Goal: Task Accomplishment & Management: Manage account settings

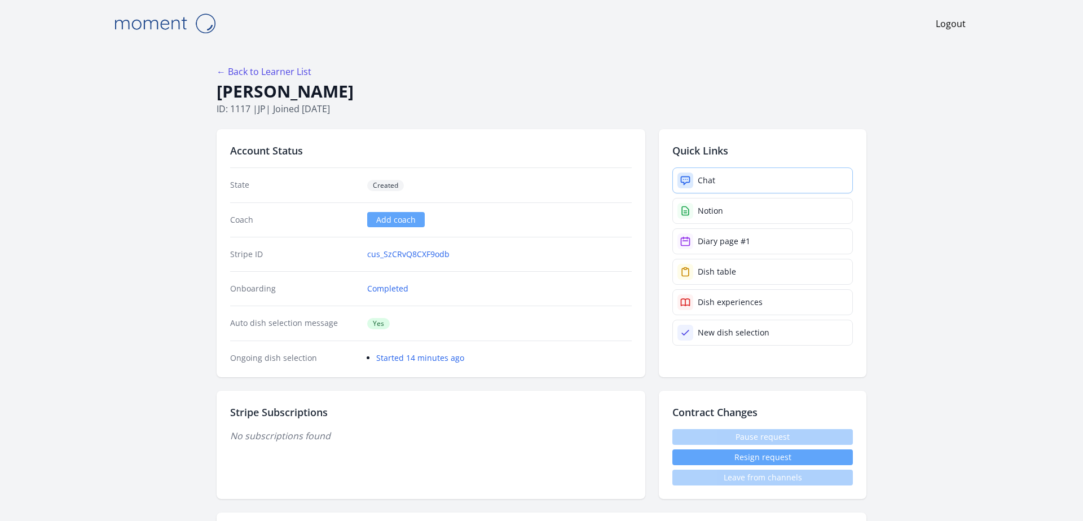
click at [721, 174] on link "Chat" at bounding box center [762, 180] width 180 height 26
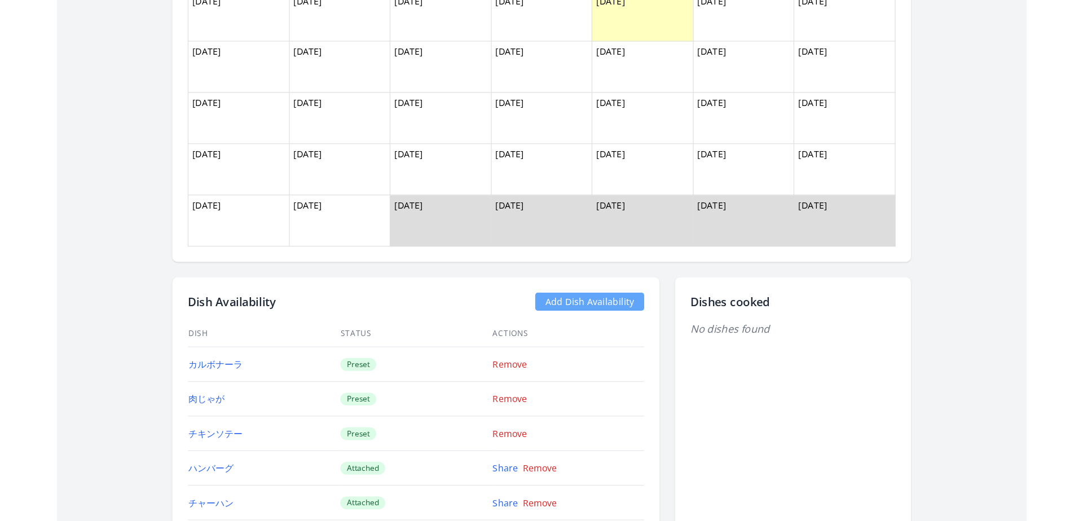
scroll to position [921, 0]
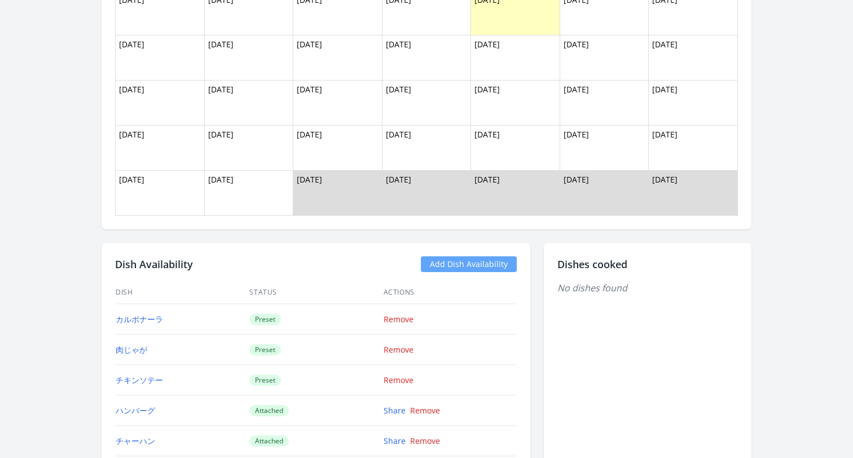
click at [456, 267] on link "Add Dish Availability" at bounding box center [469, 265] width 96 height 16
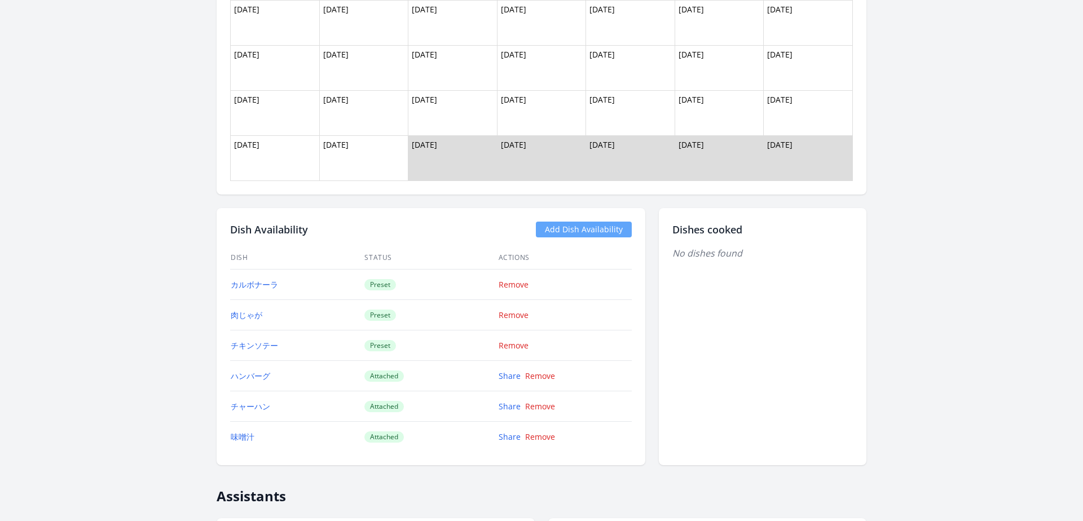
scroll to position [968, 0]
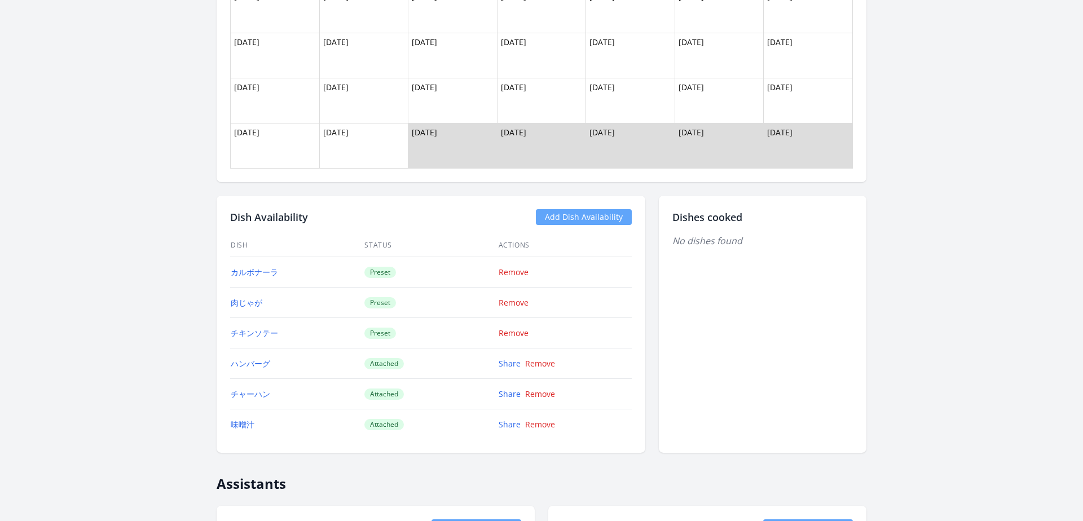
click at [580, 218] on link "Add Dish Availability" at bounding box center [584, 217] width 96 height 16
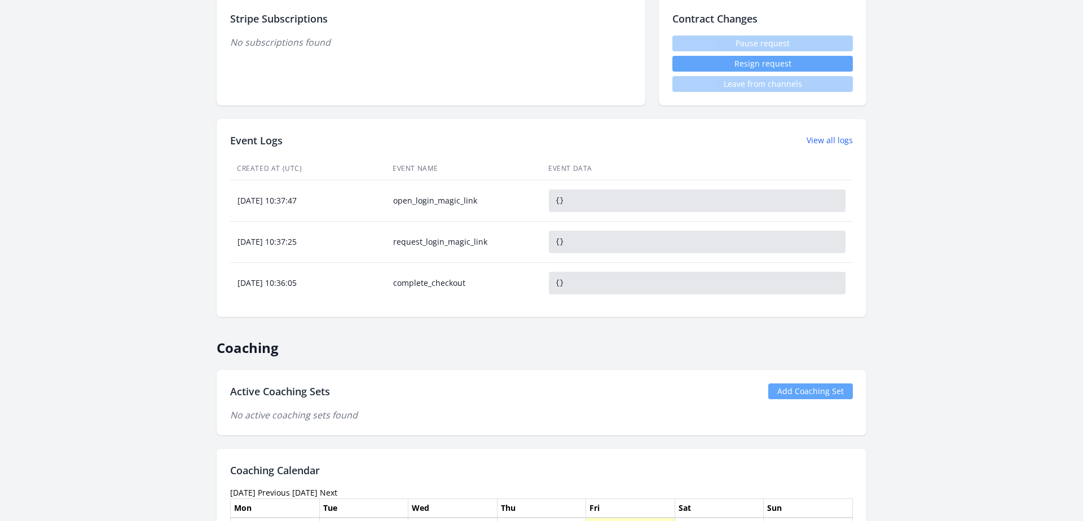
scroll to position [365, 0]
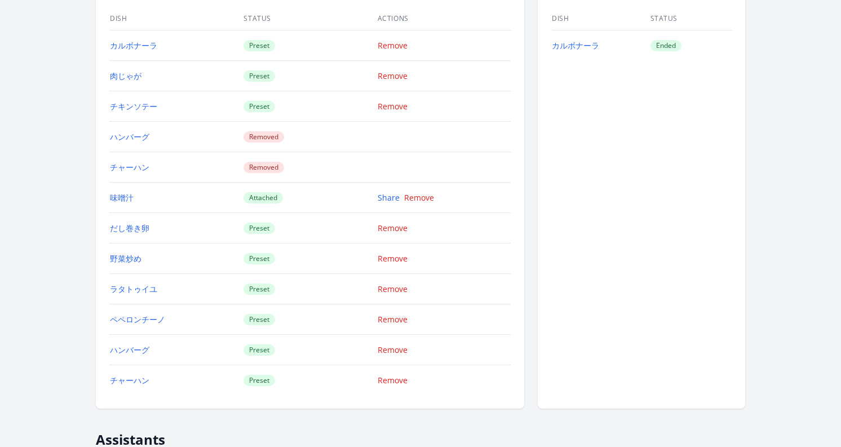
scroll to position [1418, 0]
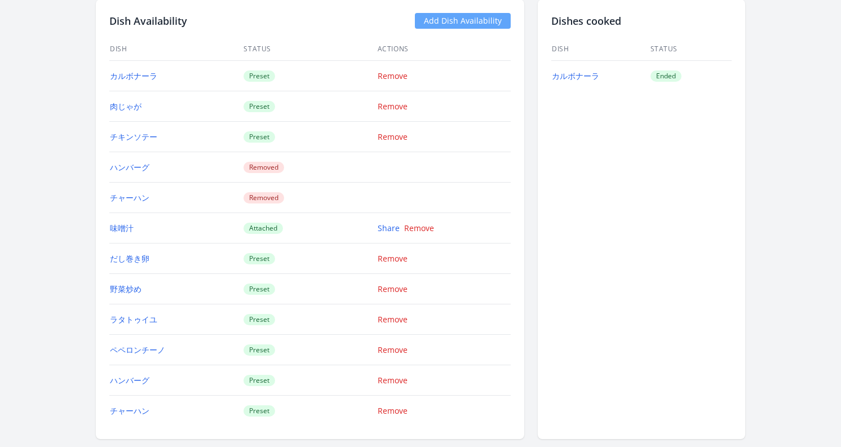
click at [440, 17] on link "Add Dish Availability" at bounding box center [463, 21] width 96 height 16
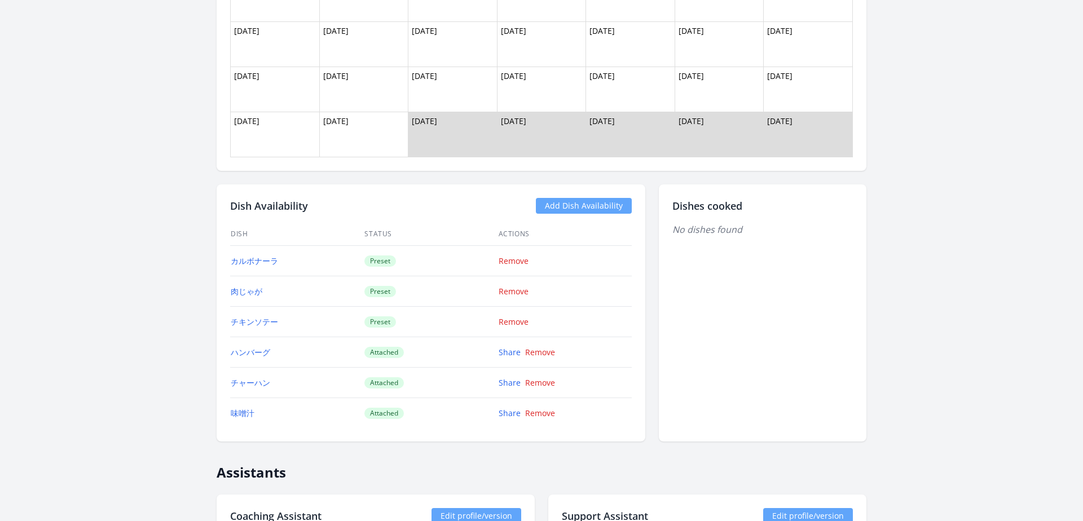
scroll to position [985, 0]
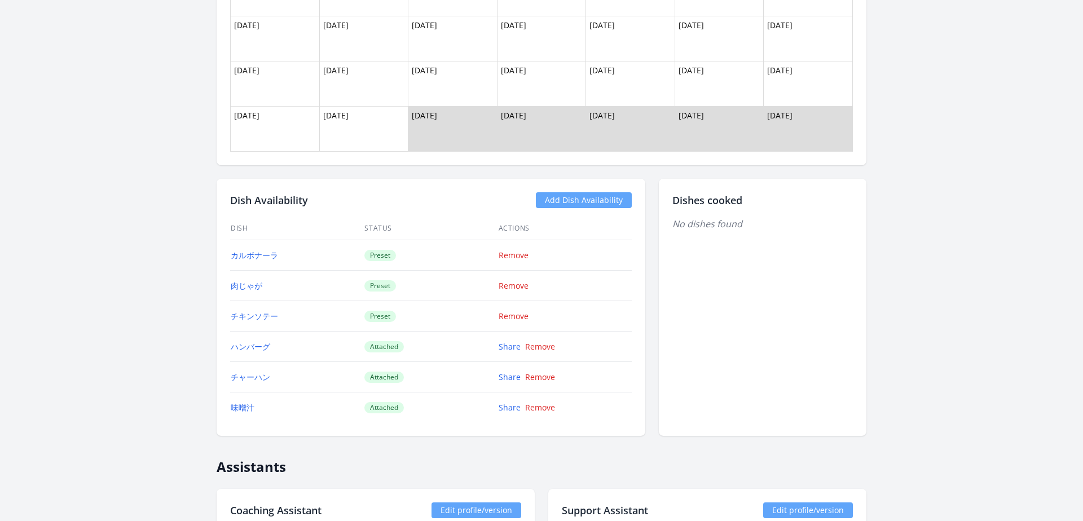
click at [578, 204] on link "Add Dish Availability" at bounding box center [584, 200] width 96 height 16
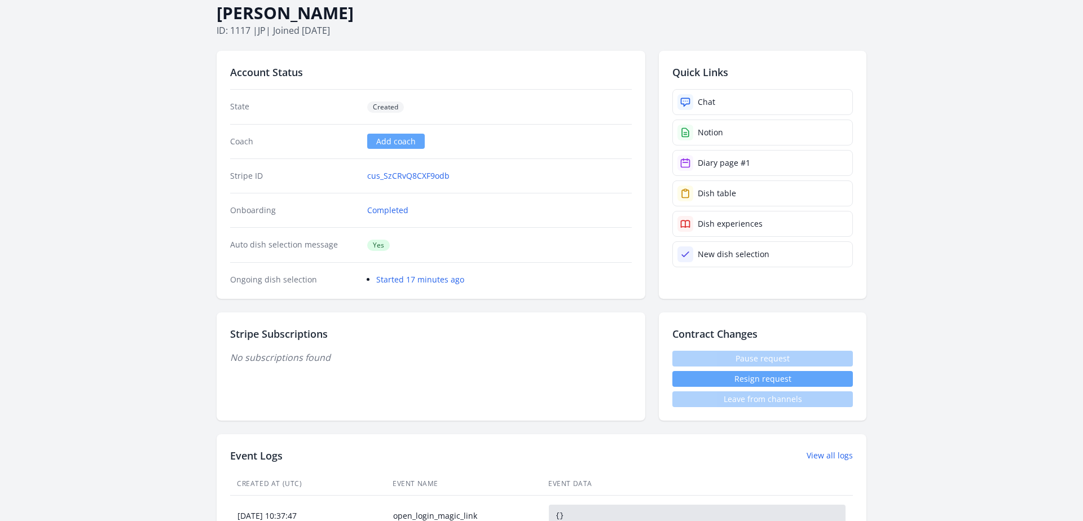
scroll to position [74, 0]
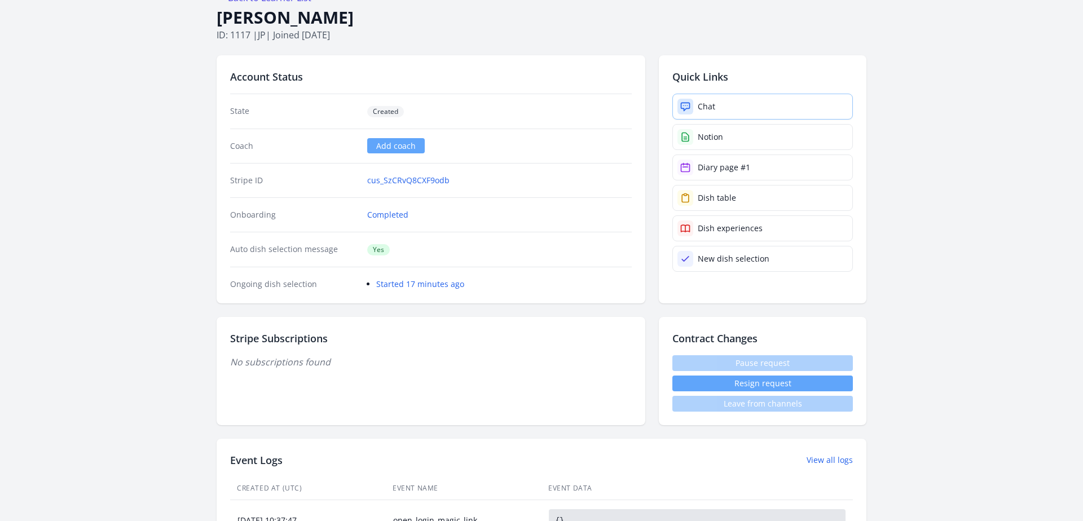
click at [743, 107] on link "Chat" at bounding box center [762, 107] width 180 height 26
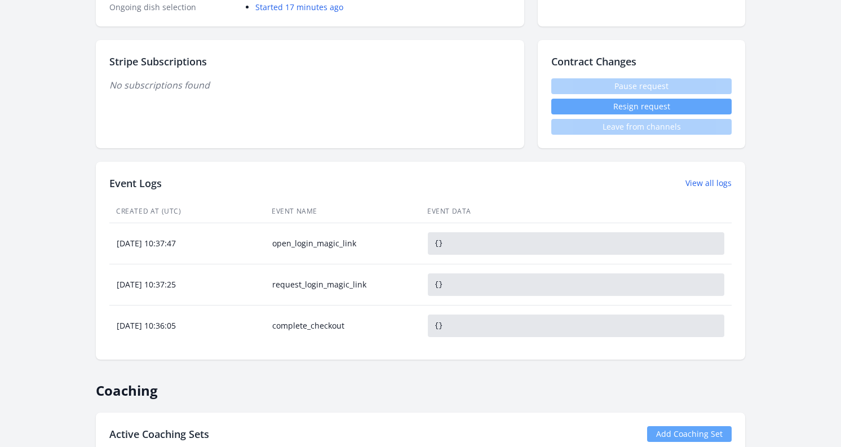
scroll to position [0, 0]
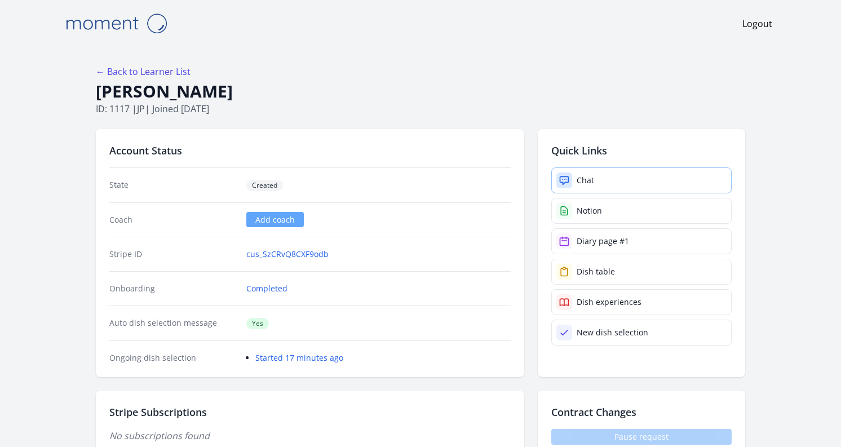
click at [583, 181] on div "Chat" at bounding box center [585, 180] width 17 height 11
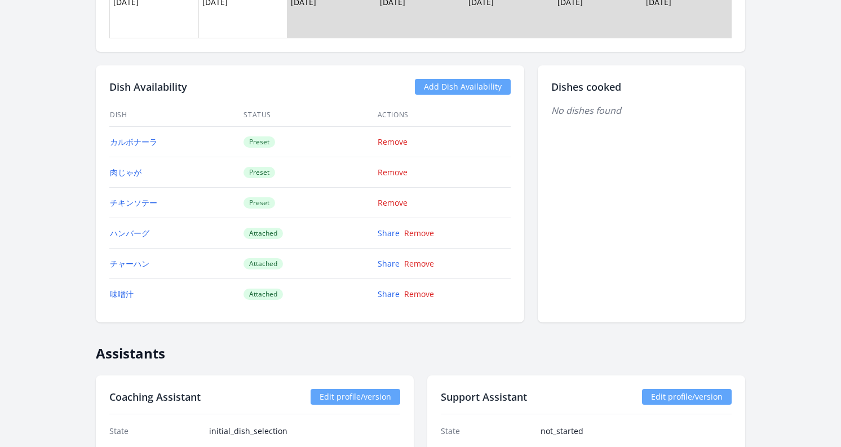
scroll to position [1061, 0]
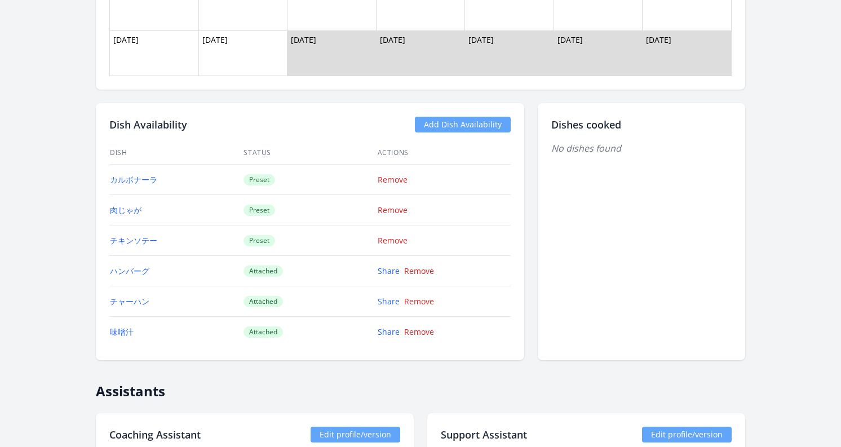
drag, startPoint x: 280, startPoint y: 273, endPoint x: 240, endPoint y: 273, distance: 40.6
click at [240, 273] on tr "ハンバーグ Attached Share Remove" at bounding box center [310, 271] width 402 height 30
click at [294, 268] on td "Attached" at bounding box center [310, 271] width 134 height 30
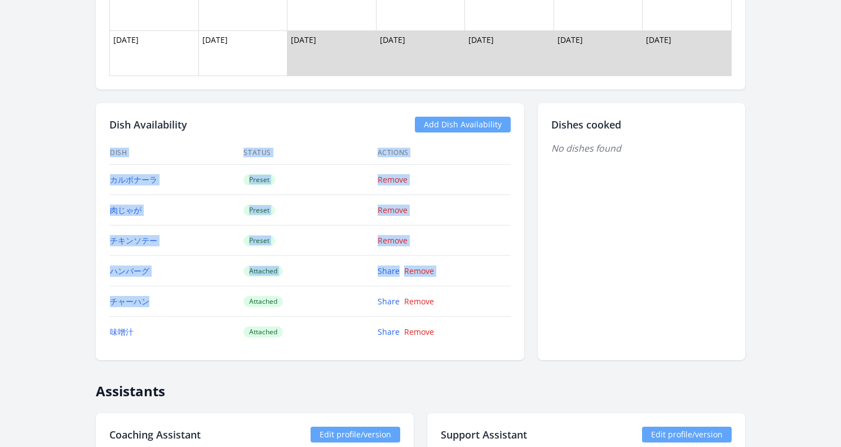
drag, startPoint x: 158, startPoint y: 299, endPoint x: 94, endPoint y: 272, distance: 69.8
click at [94, 272] on div "← Back to Learner List 恵美子 鶴田 ID: 1117 | jp | Joined 2 days ago Account Status …" at bounding box center [421, 79] width 722 height 2186
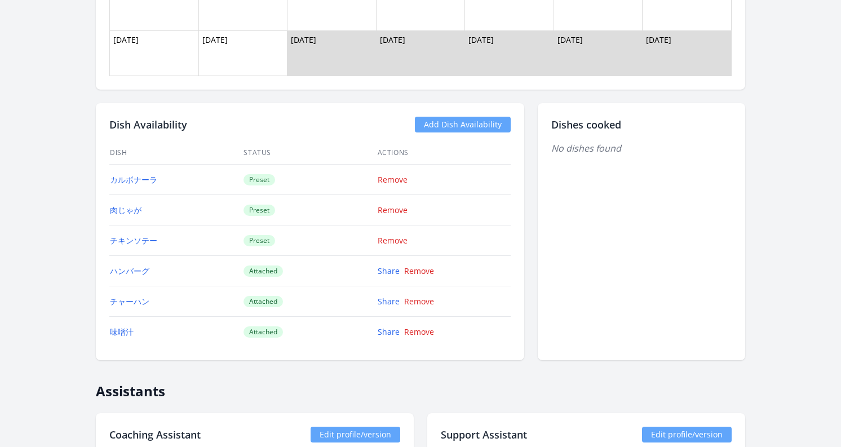
click at [248, 290] on td "Attached" at bounding box center [310, 301] width 134 height 30
click at [389, 272] on link "Share" at bounding box center [389, 271] width 22 height 11
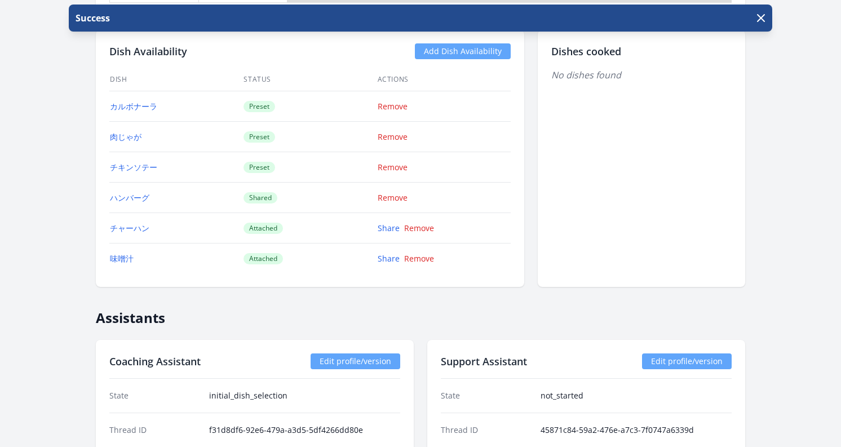
scroll to position [1121, 0]
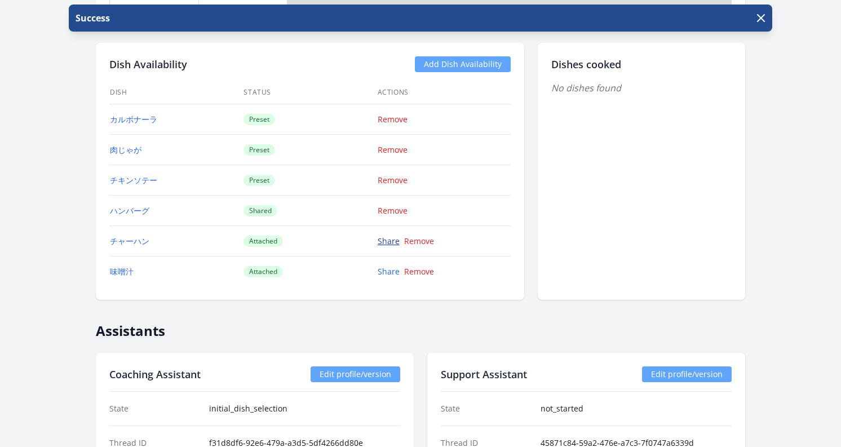
click at [387, 241] on link "Share" at bounding box center [389, 241] width 22 height 11
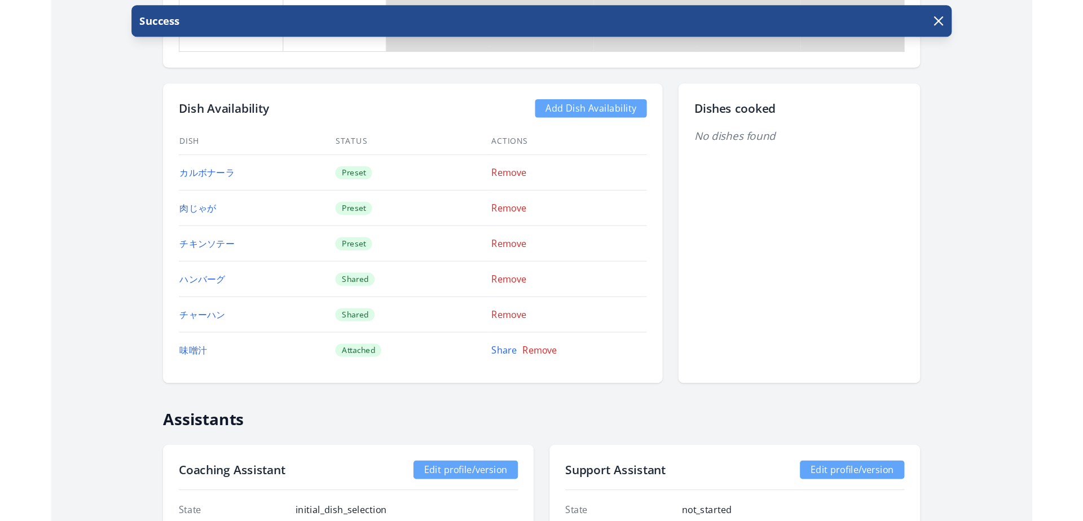
scroll to position [1083, 0]
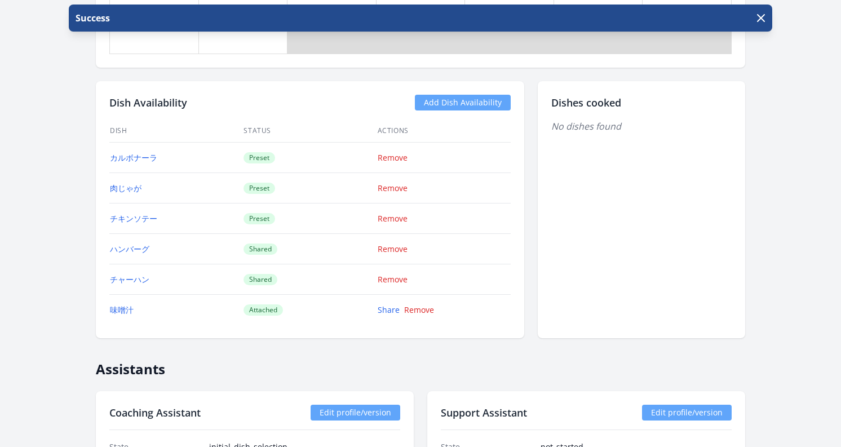
drag, startPoint x: 288, startPoint y: 312, endPoint x: 239, endPoint y: 312, distance: 49.1
click at [239, 312] on tr "味噌汁 Attached Share Remove" at bounding box center [310, 310] width 402 height 30
click at [302, 315] on td "Attached" at bounding box center [310, 310] width 134 height 30
drag, startPoint x: 286, startPoint y: 312, endPoint x: 239, endPoint y: 310, distance: 46.9
click at [239, 310] on tr "味噌汁 Attached Share Remove" at bounding box center [310, 310] width 402 height 30
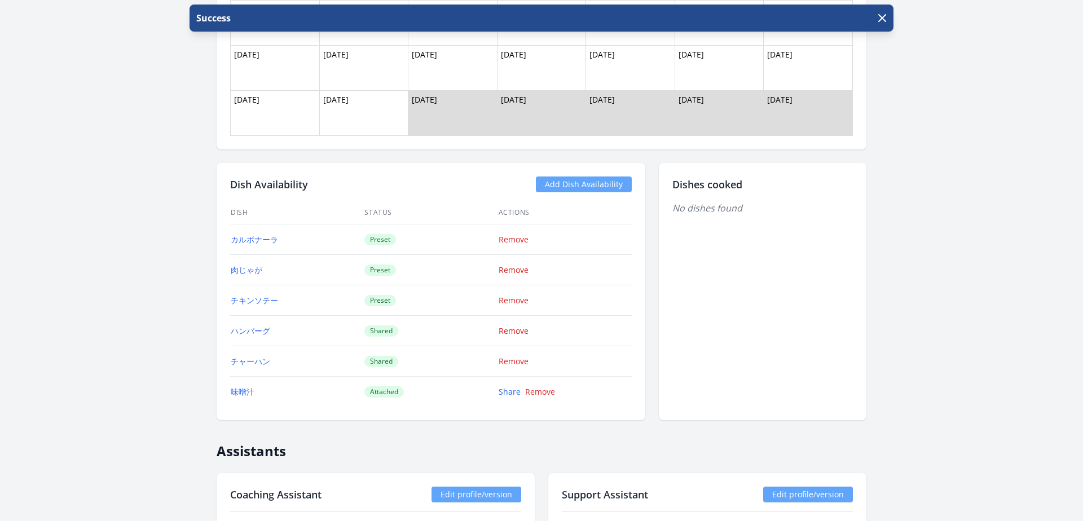
scroll to position [989, 0]
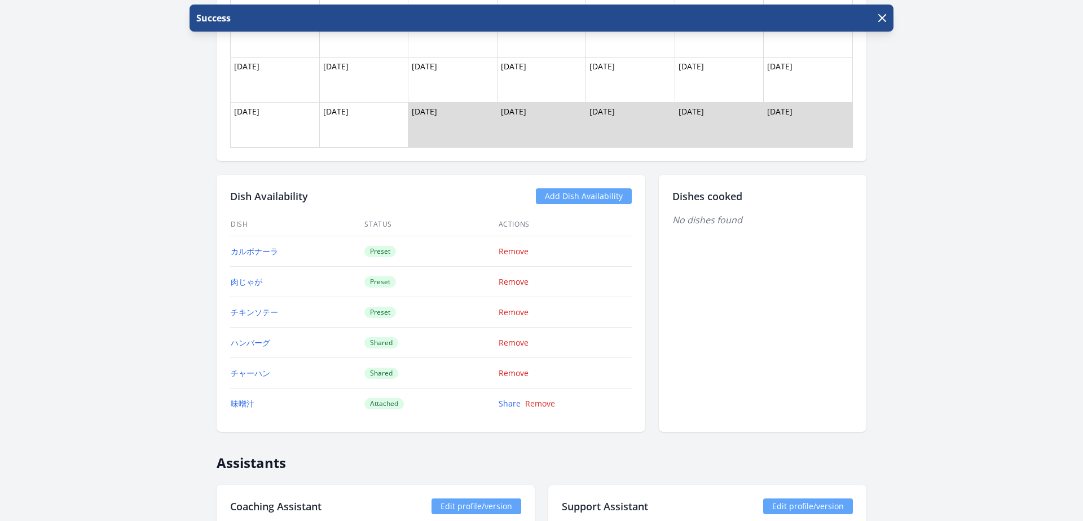
click at [579, 196] on link "Add Dish Availability" at bounding box center [584, 196] width 96 height 16
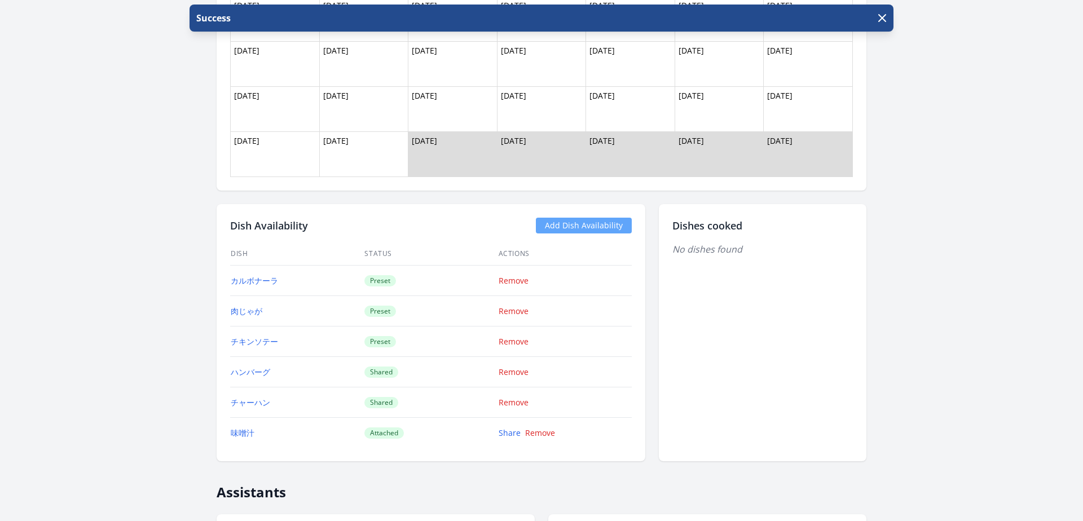
scroll to position [933, 0]
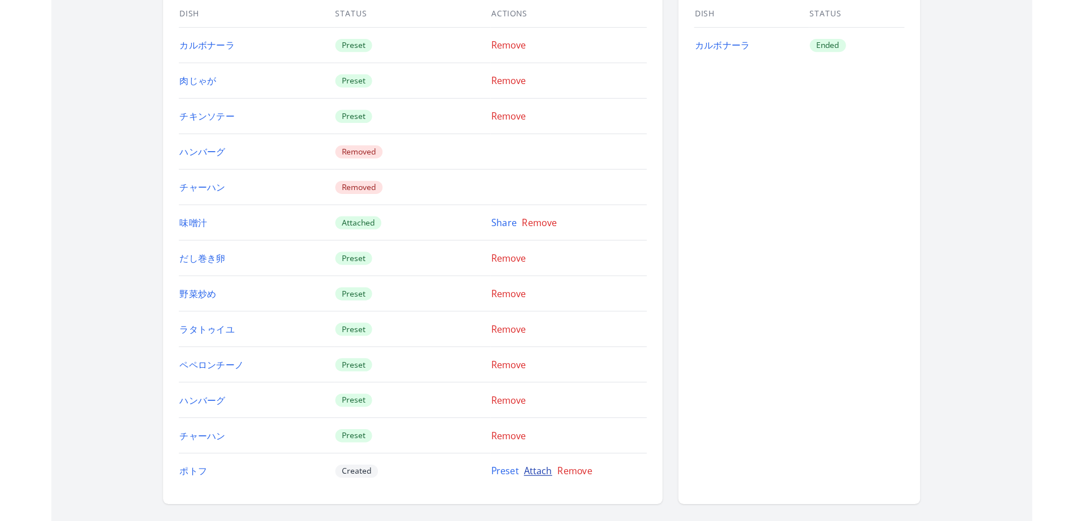
scroll to position [1501, 0]
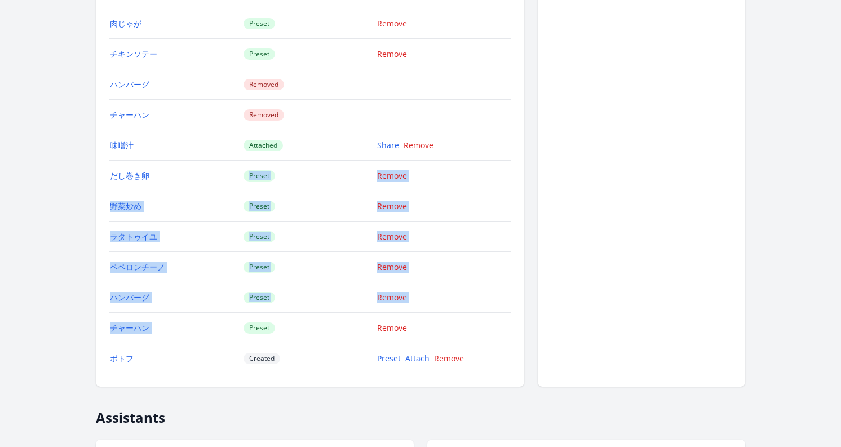
drag, startPoint x: 199, startPoint y: 172, endPoint x: 333, endPoint y: 316, distance: 196.7
click at [333, 316] on tbody "カルボナーラ Preset Remove 肉じゃが Preset Remove チキンソテー Preset Remove ハンバーグ Removed チャーハ…" at bounding box center [310, 176] width 402 height 396
drag, startPoint x: 327, startPoint y: 327, endPoint x: 103, endPoint y: 150, distance: 285.1
click at [103, 150] on div "Dish Availability Add Dish Availability Dish Status Actions カルボナーラ Preset Remov…" at bounding box center [310, 152] width 429 height 470
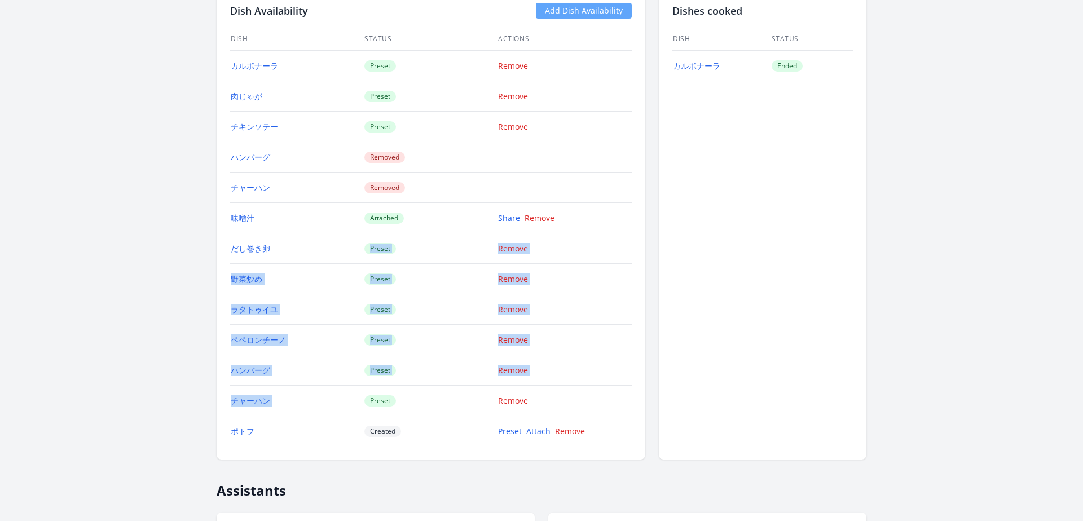
scroll to position [1391, 0]
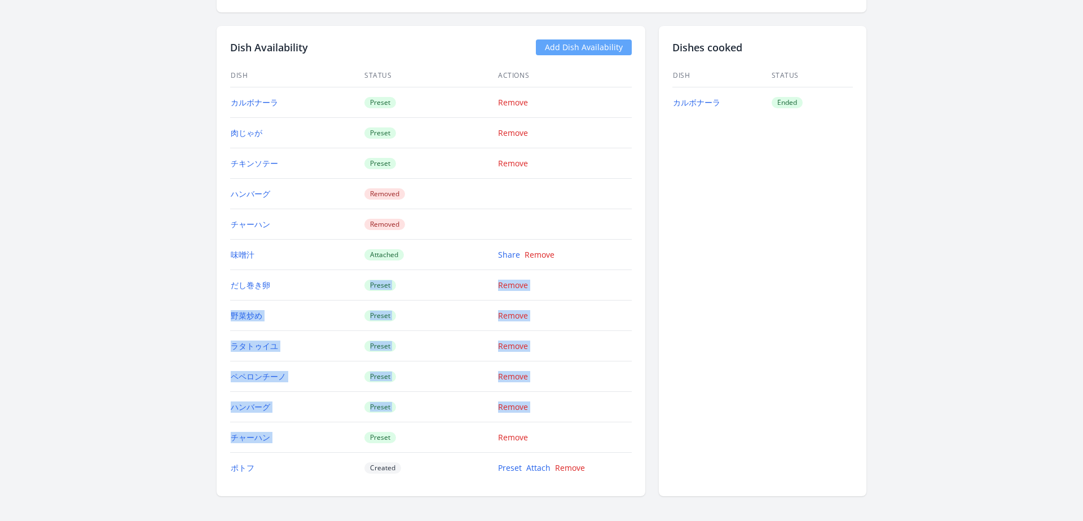
click at [431, 220] on td "Removed" at bounding box center [431, 224] width 134 height 30
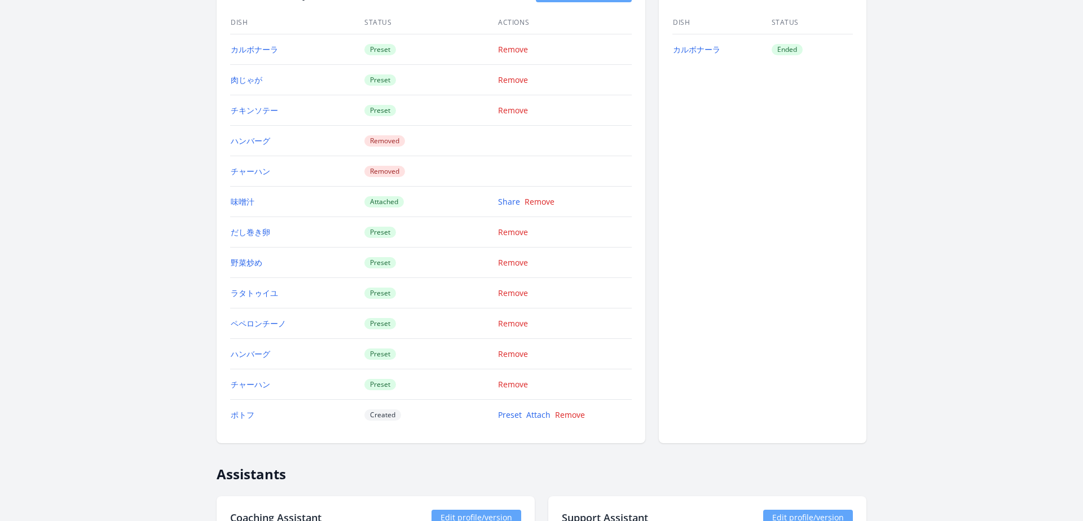
scroll to position [1445, 0]
drag, startPoint x: 424, startPoint y: 413, endPoint x: 324, endPoint y: 417, distance: 99.9
click at [324, 417] on tr "ポトフ Created Preset Attach Remove" at bounding box center [431, 414] width 402 height 30
click at [324, 417] on td "ポトフ" at bounding box center [297, 414] width 134 height 30
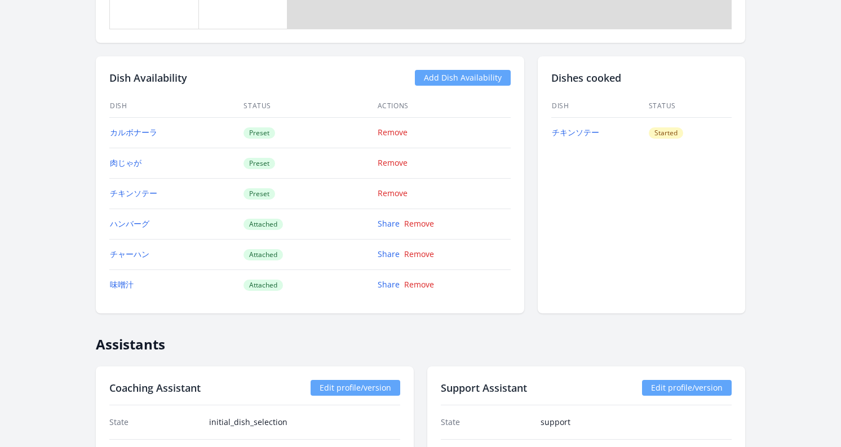
scroll to position [1208, 0]
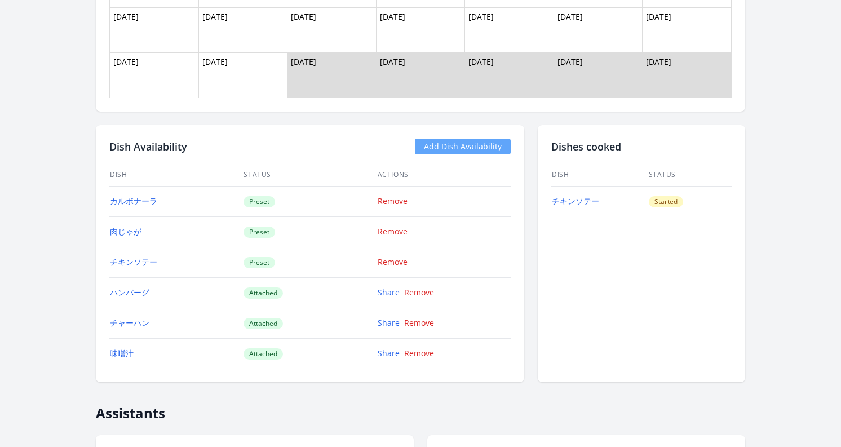
drag, startPoint x: 284, startPoint y: 271, endPoint x: 111, endPoint y: 187, distance: 192.4
click at [111, 187] on tbody "カルボナーラ Preset Remove 肉じゃが Preset Remove チキンソテー Preset Remove ハンバーグ Attached Sha…" at bounding box center [310, 277] width 402 height 183
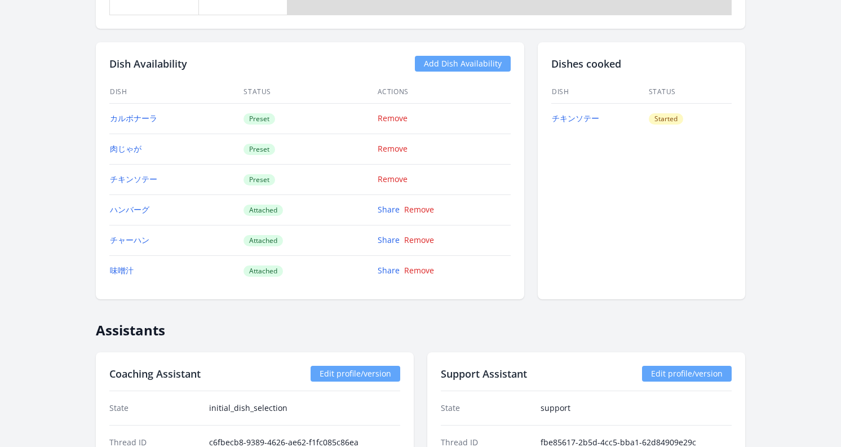
scroll to position [1277, 0]
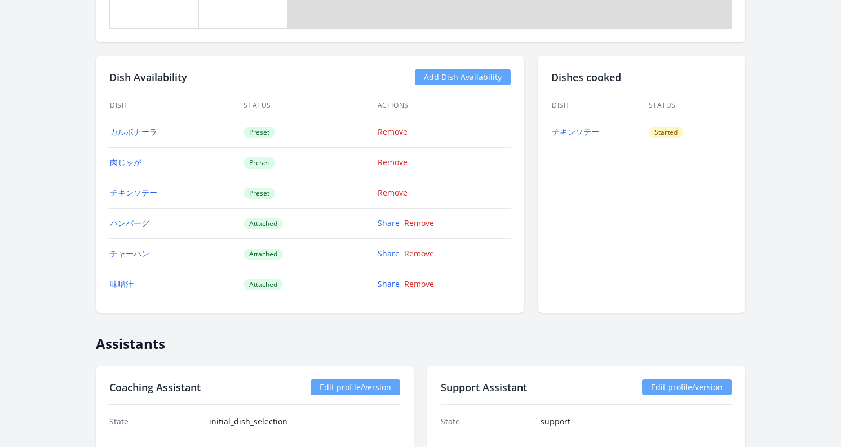
drag, startPoint x: 72, startPoint y: 125, endPoint x: 336, endPoint y: 201, distance: 274.1
click at [336, 201] on td "Preset" at bounding box center [310, 193] width 134 height 30
drag, startPoint x: 336, startPoint y: 201, endPoint x: 110, endPoint y: 131, distance: 236.3
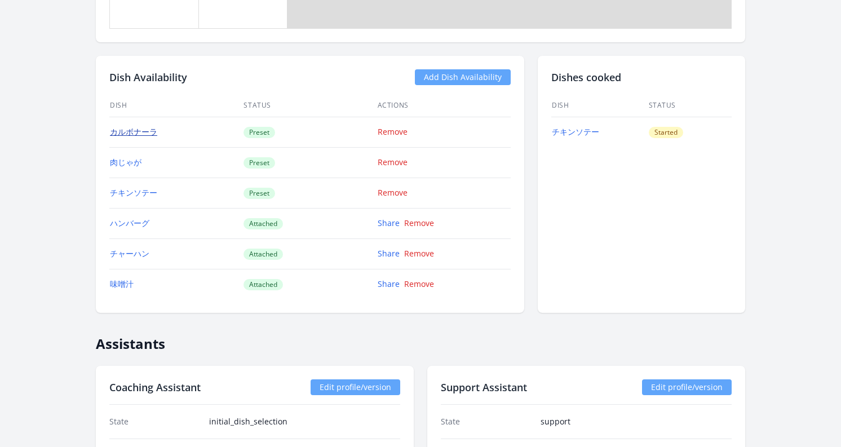
click at [110, 131] on tbody "カルボナーラ Preset Remove 肉じゃが Preset Remove チキンソテー Preset Remove ハンバーグ Attached Sha…" at bounding box center [310, 208] width 402 height 183
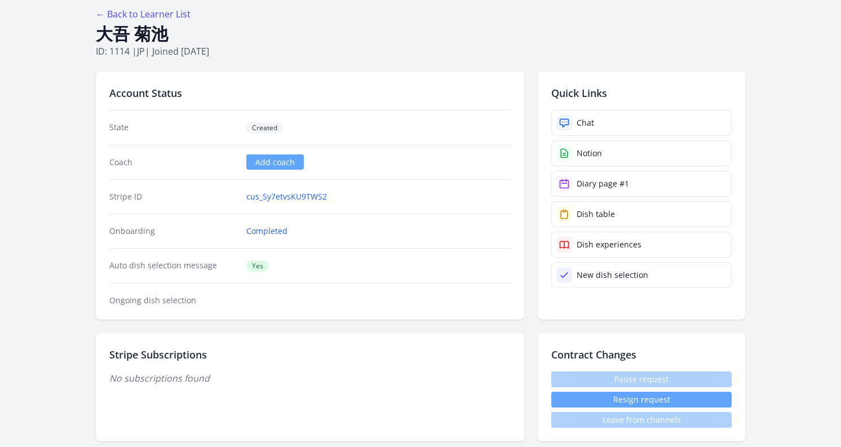
scroll to position [0, 0]
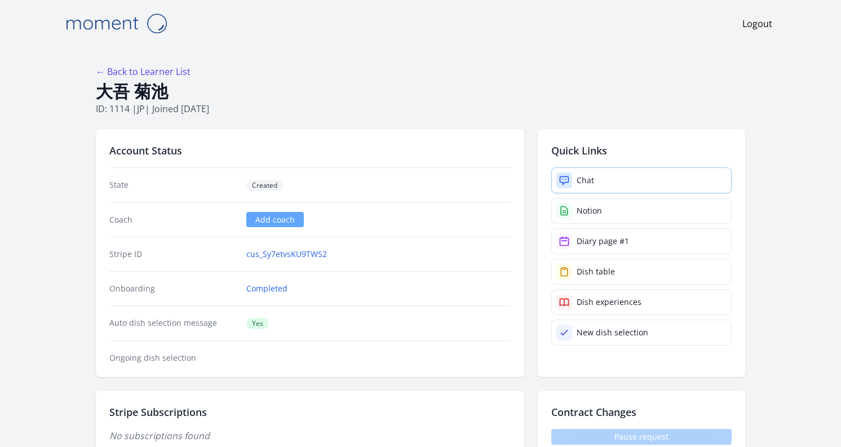
click at [597, 183] on link "Chat" at bounding box center [642, 180] width 180 height 26
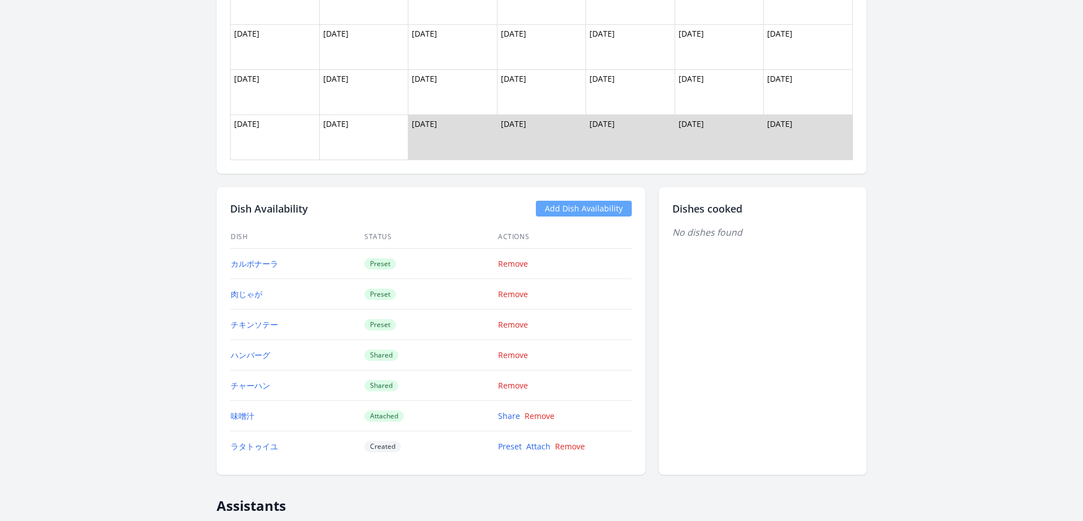
scroll to position [1010, 0]
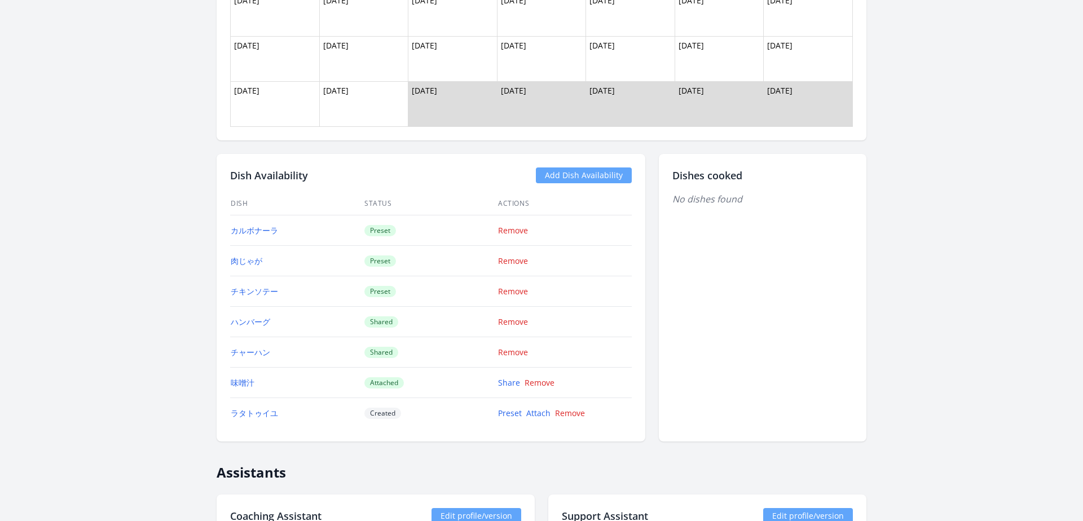
click at [402, 323] on td "Shared" at bounding box center [431, 322] width 134 height 30
drag, startPoint x: 396, startPoint y: 326, endPoint x: 359, endPoint y: 219, distance: 113.4
click at [359, 219] on tbody "カルボナーラ Preset Remove 肉じゃが Preset Remove チキンソテー Preset Remove ハンバーグ Shared Remov…" at bounding box center [431, 321] width 402 height 213
click at [426, 281] on td "Preset" at bounding box center [431, 291] width 134 height 30
drag, startPoint x: 396, startPoint y: 322, endPoint x: 356, endPoint y: 322, distance: 40.0
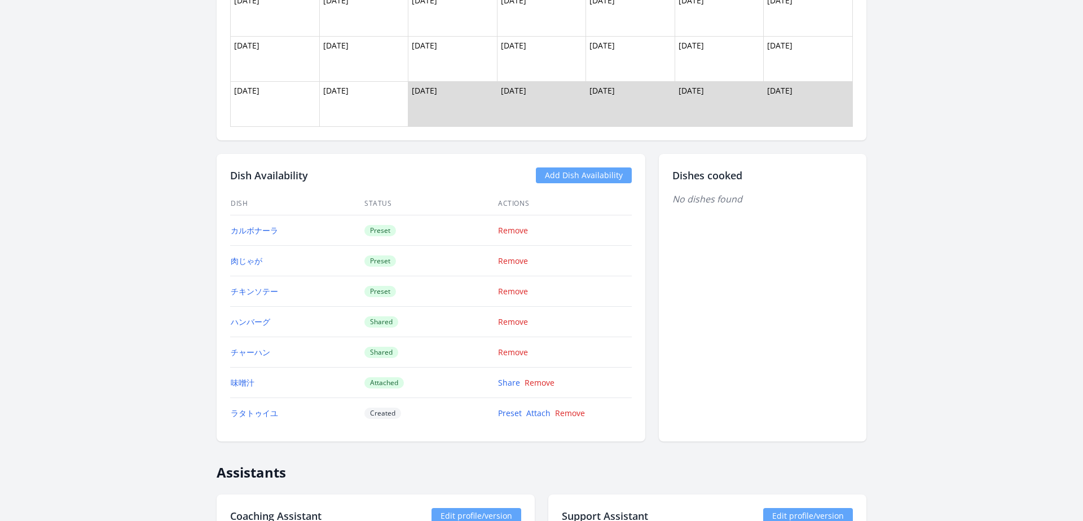
click at [356, 322] on tr "ハンバーグ Shared Remove" at bounding box center [431, 322] width 402 height 30
click at [421, 320] on td "Shared" at bounding box center [431, 322] width 134 height 30
drag, startPoint x: 398, startPoint y: 321, endPoint x: 364, endPoint y: 321, distance: 33.8
click at [364, 321] on td "Shared" at bounding box center [431, 322] width 134 height 30
drag, startPoint x: 369, startPoint y: 290, endPoint x: 411, endPoint y: 290, distance: 41.7
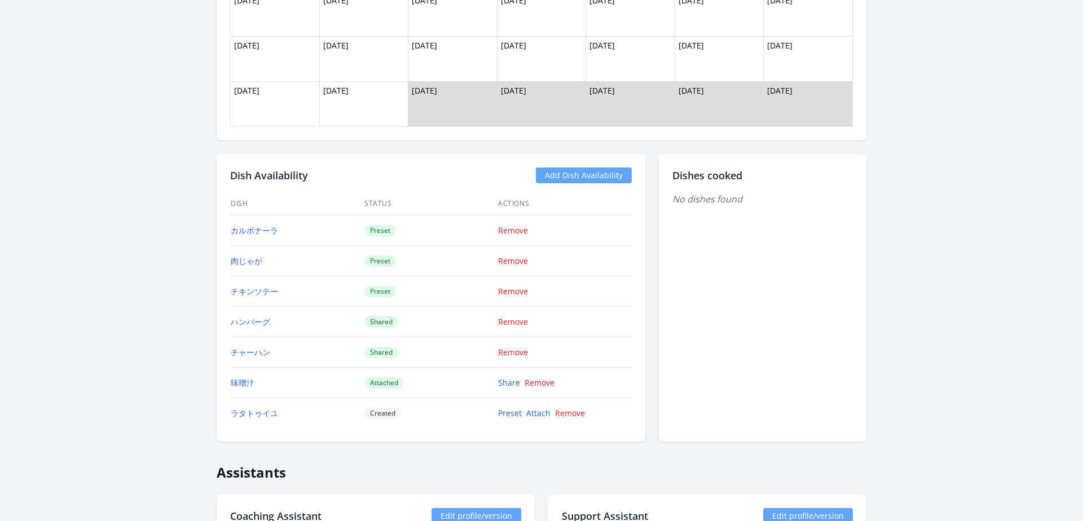
click at [411, 290] on td "Preset" at bounding box center [431, 291] width 134 height 30
click at [398, 328] on td "Shared" at bounding box center [431, 322] width 134 height 30
drag, startPoint x: 396, startPoint y: 325, endPoint x: 369, endPoint y: 325, distance: 26.5
click at [369, 325] on span "Shared" at bounding box center [381, 321] width 34 height 11
drag, startPoint x: 413, startPoint y: 286, endPoint x: 227, endPoint y: 227, distance: 195.3
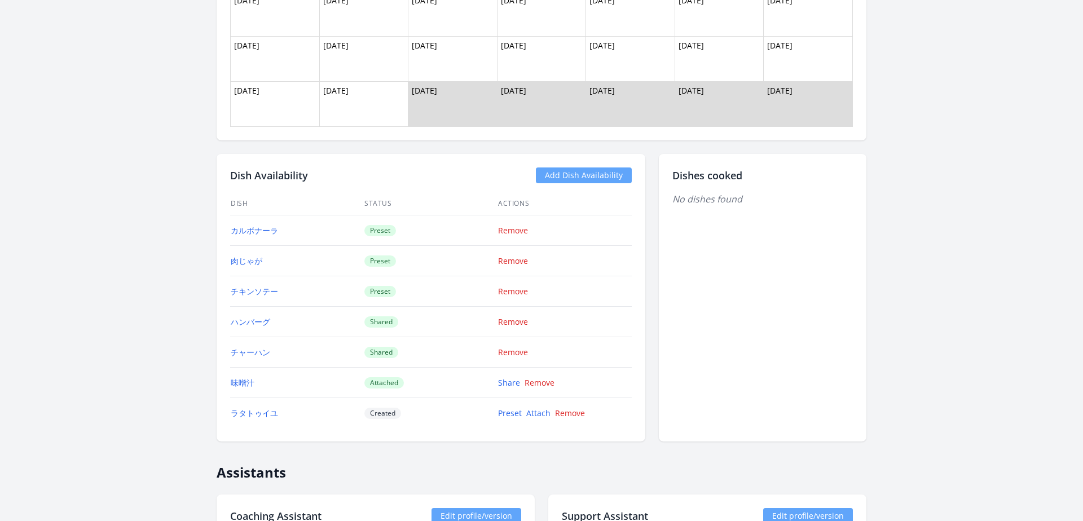
click at [227, 227] on div "Dish Availability Add Dish Availability Dish Status Actions カルボナーラ Preset Remov…" at bounding box center [431, 298] width 429 height 288
drag, startPoint x: 400, startPoint y: 349, endPoint x: 234, endPoint y: 321, distance: 168.0
click at [233, 321] on tbody "カルボナーラ Preset Remove 肉じゃが Preset Remove チキンソテー Preset Remove ハンバーグ Shared Remov…" at bounding box center [431, 321] width 402 height 213
click at [443, 324] on td "Shared" at bounding box center [431, 322] width 134 height 30
click at [504, 414] on link "Preset" at bounding box center [510, 413] width 24 height 11
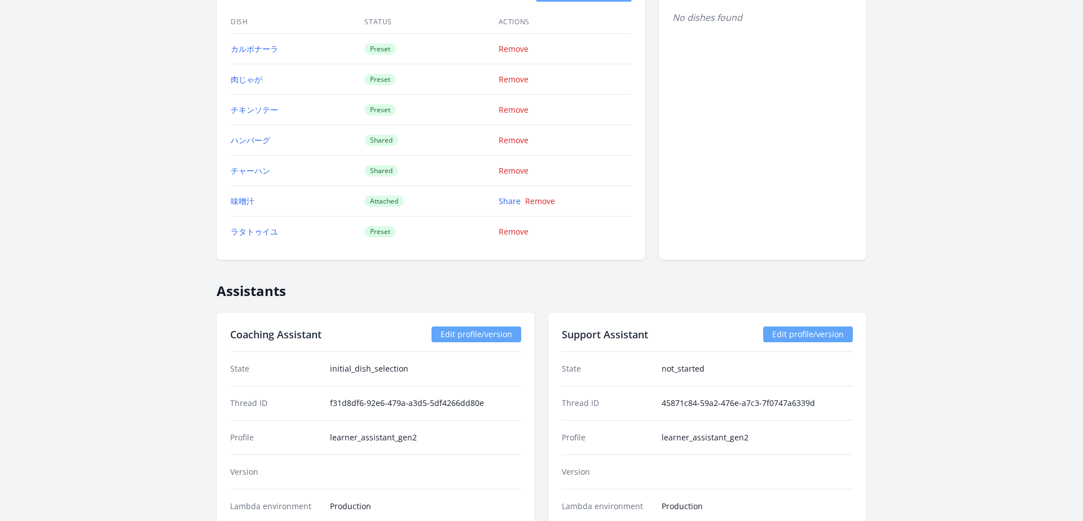
scroll to position [1095, 0]
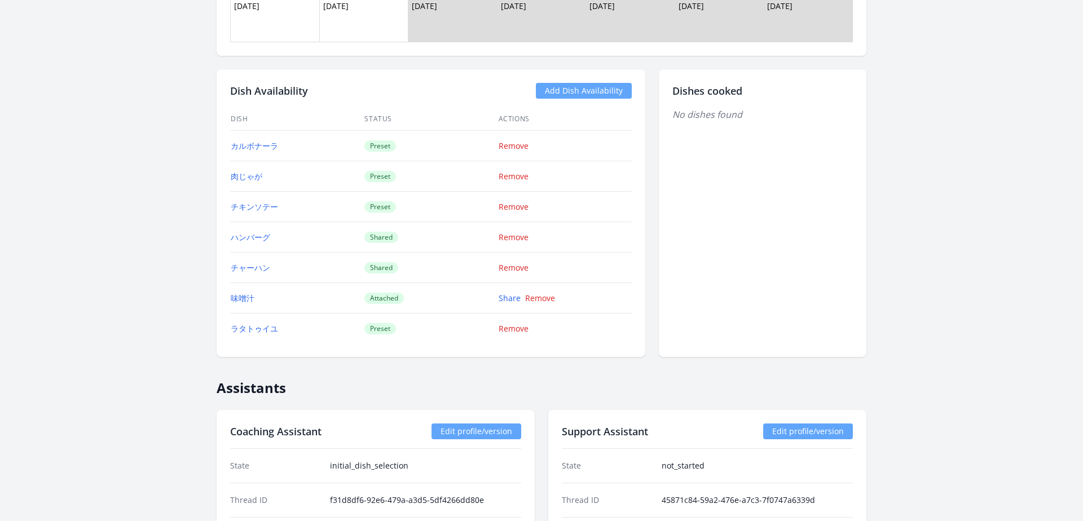
drag, startPoint x: 367, startPoint y: 299, endPoint x: 420, endPoint y: 299, distance: 53.0
click at [420, 299] on td "Attached" at bounding box center [431, 298] width 134 height 30
drag, startPoint x: 385, startPoint y: 271, endPoint x: 344, endPoint y: 271, distance: 40.6
click at [344, 271] on tr "チャーハン Shared Remove" at bounding box center [431, 268] width 402 height 30
drag, startPoint x: 398, startPoint y: 263, endPoint x: 354, endPoint y: 267, distance: 44.1
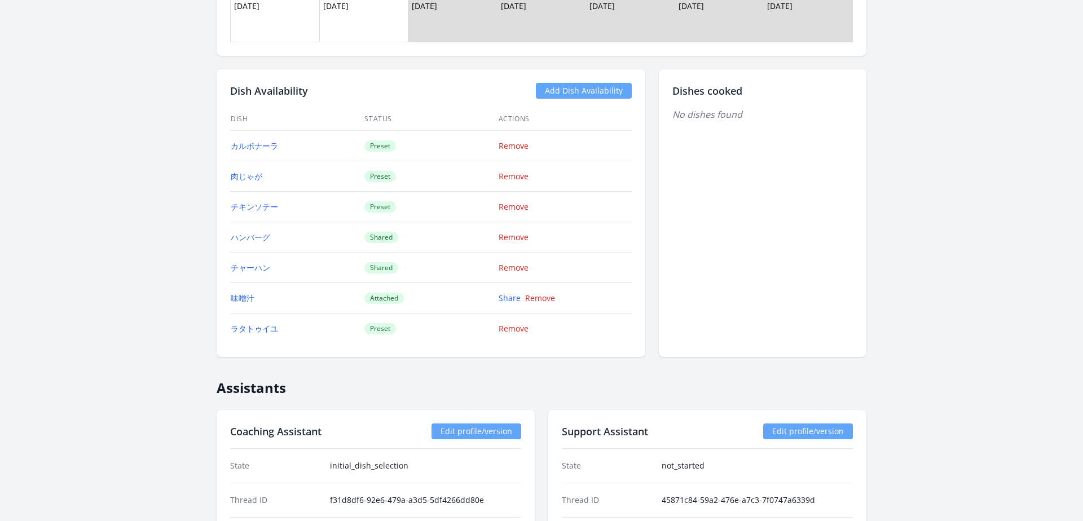
click at [354, 267] on tr "チャーハン Shared Remove" at bounding box center [431, 268] width 402 height 30
click at [479, 306] on td "Attached" at bounding box center [431, 298] width 134 height 30
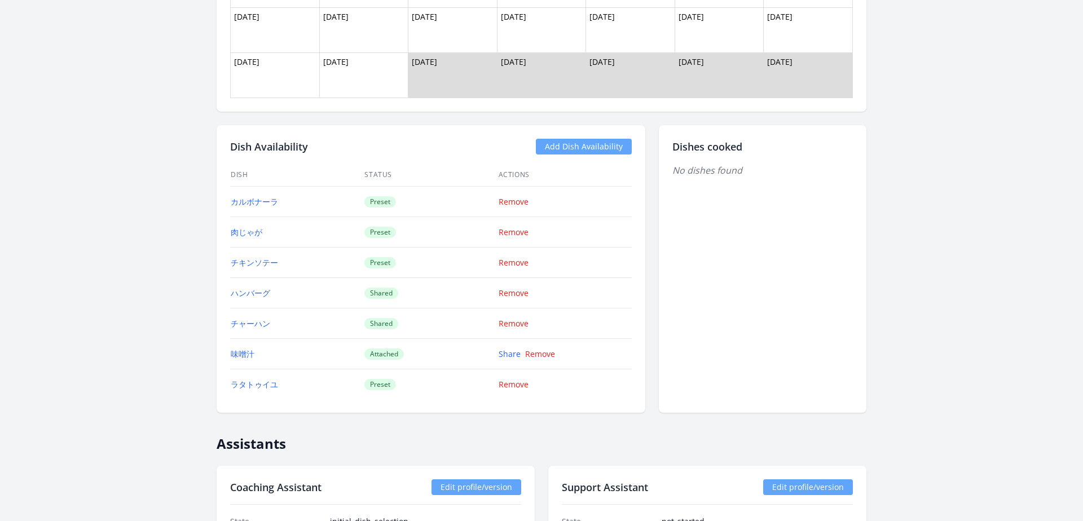
scroll to position [1034, 0]
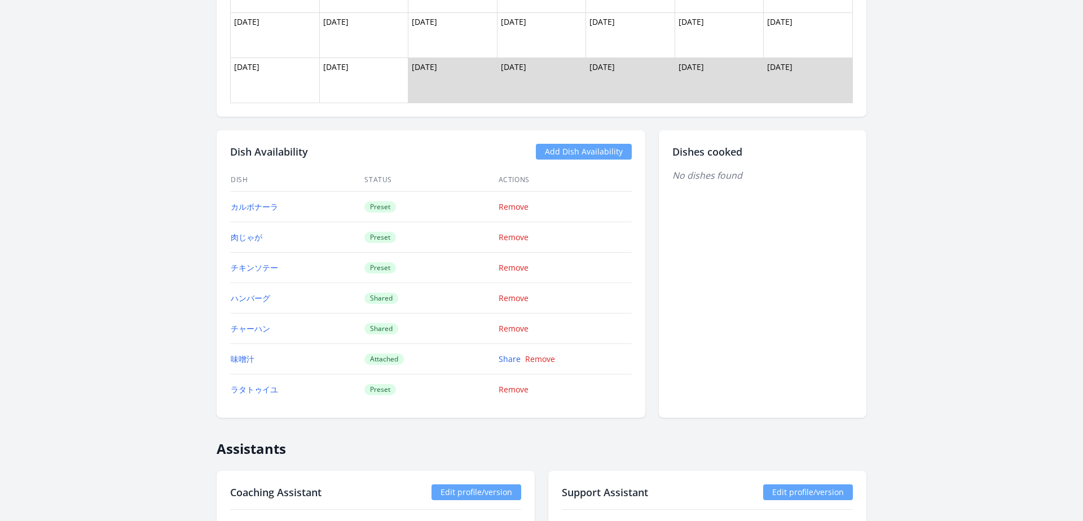
click at [320, 323] on td "チャーハン" at bounding box center [297, 329] width 134 height 30
drag, startPoint x: 218, startPoint y: 200, endPoint x: 321, endPoint y: 261, distance: 119.8
click at [321, 262] on div "Dish Availability Add Dish Availability Dish Status Actions カルボナーラ Preset Remov…" at bounding box center [431, 274] width 429 height 288
drag, startPoint x: 421, startPoint y: 263, endPoint x: 233, endPoint y: 199, distance: 199.0
click at [233, 199] on tbody "カルボナーラ Preset Remove 肉じゃが Preset Remove チキンソテー Preset Remove ハンバーグ Shared Remov…" at bounding box center [431, 298] width 402 height 213
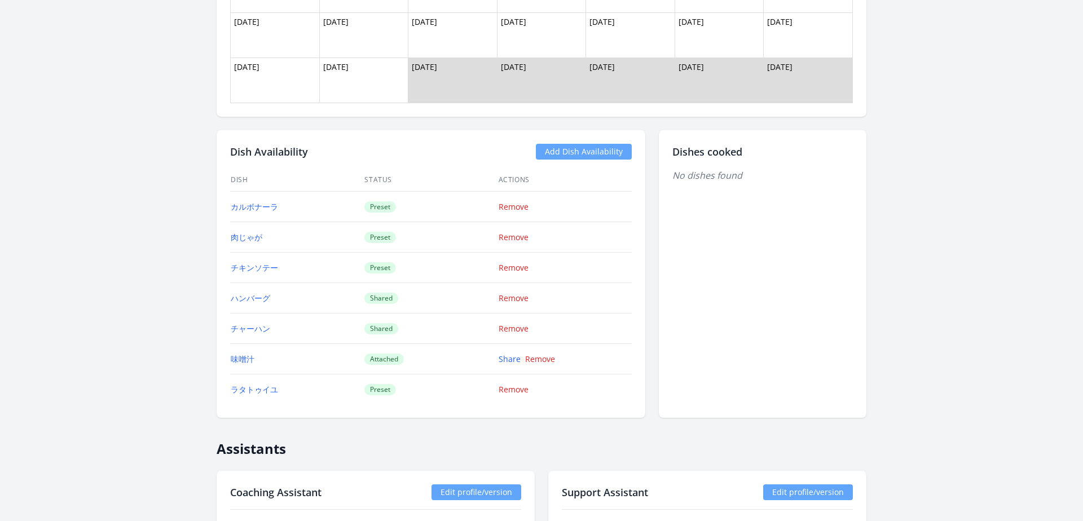
click at [426, 396] on td "Preset" at bounding box center [431, 389] width 134 height 30
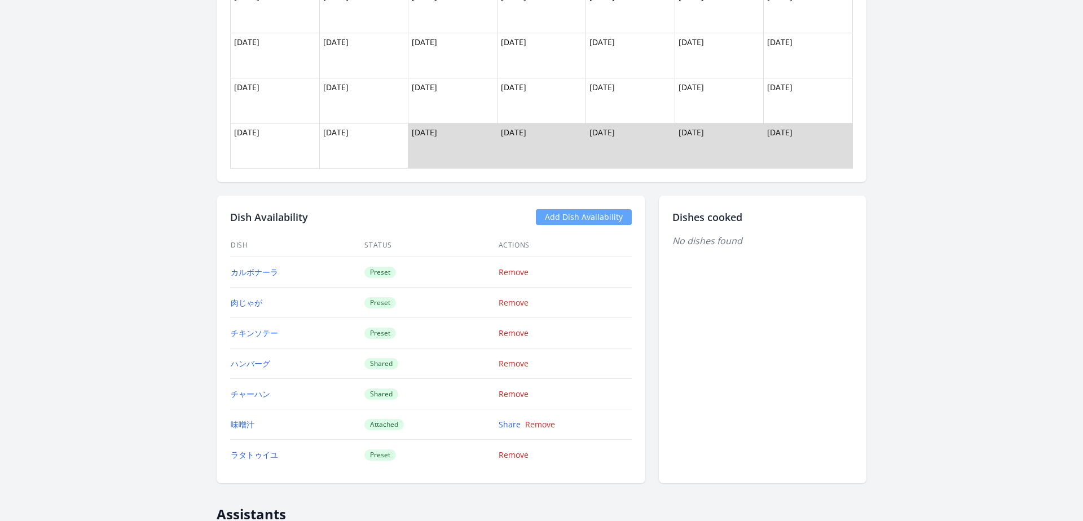
scroll to position [976, 0]
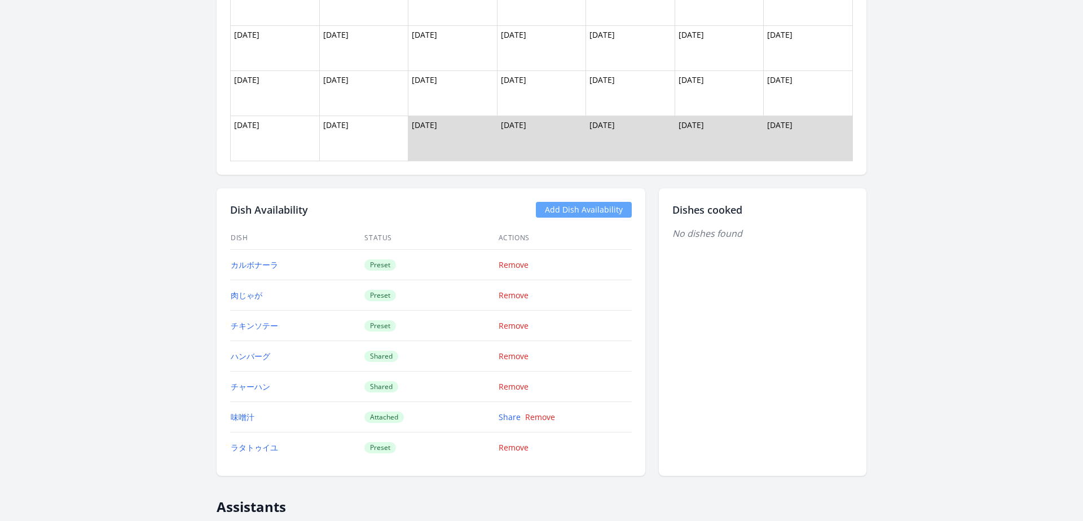
drag, startPoint x: 391, startPoint y: 355, endPoint x: 371, endPoint y: 319, distance: 41.7
click at [371, 319] on tbody "カルボナーラ Preset Remove 肉じゃが Preset Remove チキンソテー Preset Remove ハンバーグ Shared Remov…" at bounding box center [431, 356] width 402 height 213
click at [407, 323] on td "Preset" at bounding box center [431, 326] width 134 height 30
drag, startPoint x: 369, startPoint y: 360, endPoint x: 397, endPoint y: 360, distance: 28.2
click at [397, 360] on td "Shared" at bounding box center [431, 356] width 134 height 30
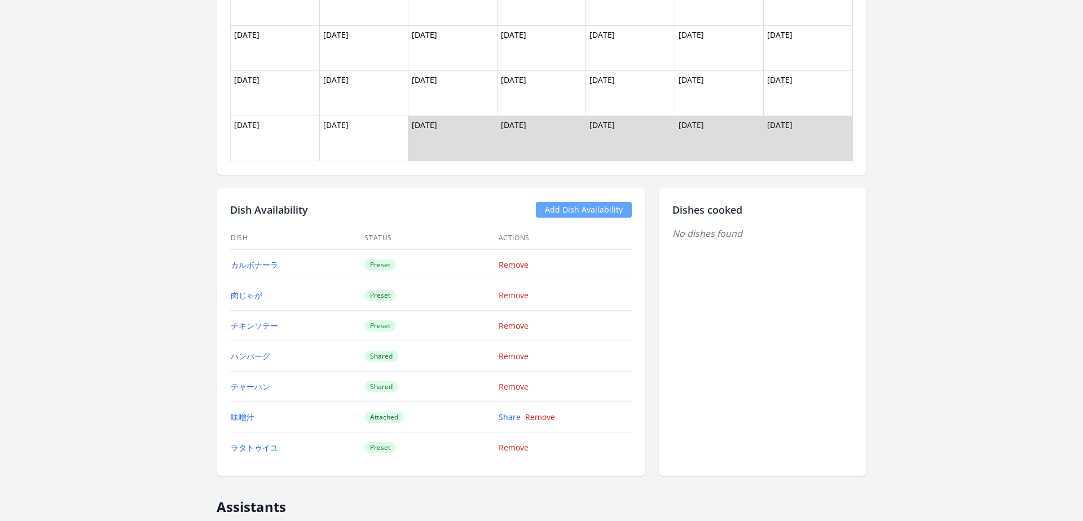
click at [397, 360] on td "Shared" at bounding box center [431, 356] width 134 height 30
drag, startPoint x: 396, startPoint y: 387, endPoint x: 360, endPoint y: 387, distance: 36.1
click at [360, 387] on tr "チャーハン Shared Remove" at bounding box center [431, 387] width 402 height 30
click at [455, 219] on div "Dish Availability Add Dish Availability Dish Status Actions カルボナーラ Preset Remov…" at bounding box center [431, 332] width 429 height 288
click at [576, 209] on link "Add Dish Availability" at bounding box center [584, 210] width 96 height 16
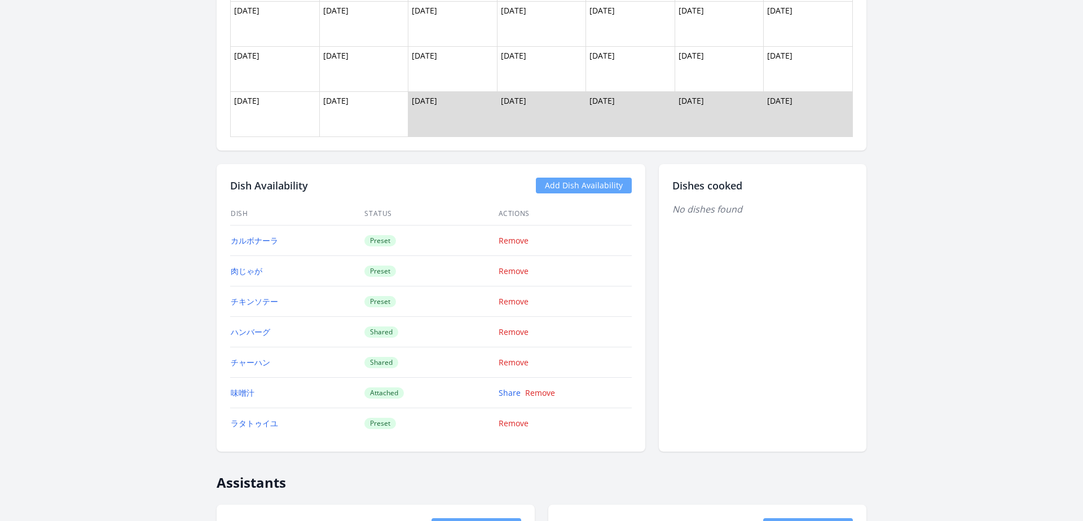
scroll to position [1013, 0]
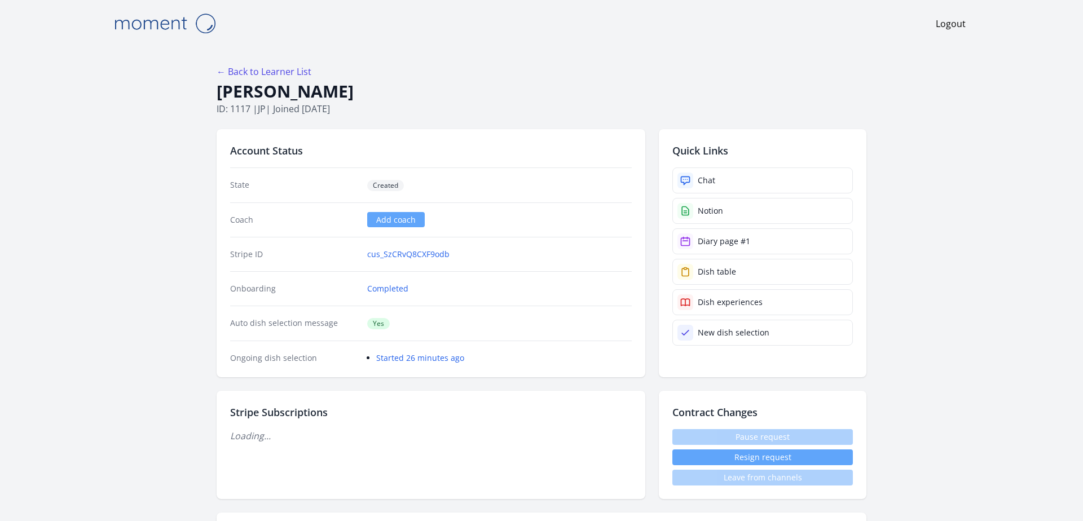
scroll to position [1009, 0]
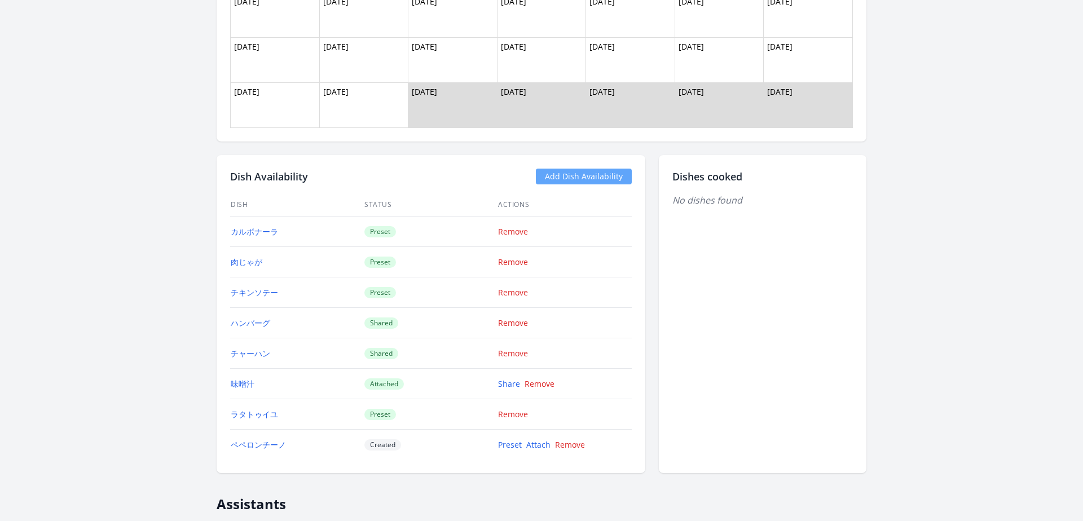
click at [566, 178] on link "Add Dish Availability" at bounding box center [584, 177] width 96 height 16
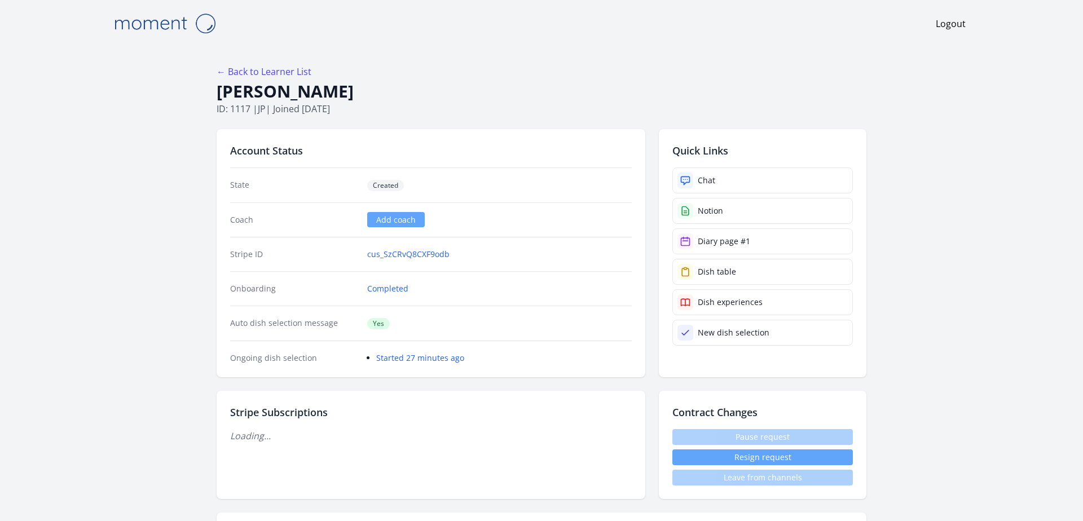
scroll to position [1005, 0]
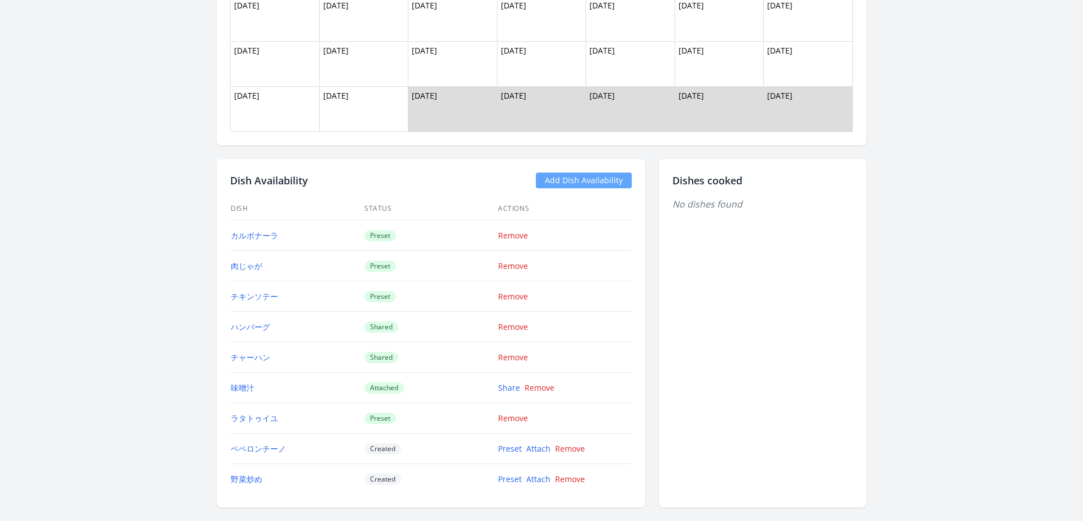
drag, startPoint x: 398, startPoint y: 388, endPoint x: 367, endPoint y: 388, distance: 31.6
click at [367, 388] on span "Attached" at bounding box center [383, 387] width 39 height 11
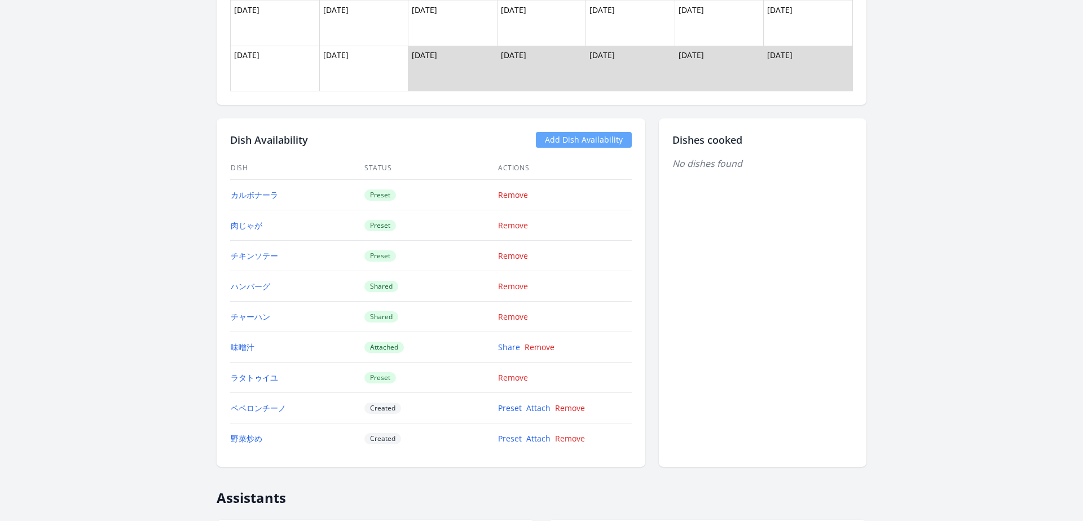
scroll to position [1047, 0]
click at [564, 137] on link "Add Dish Availability" at bounding box center [584, 138] width 96 height 16
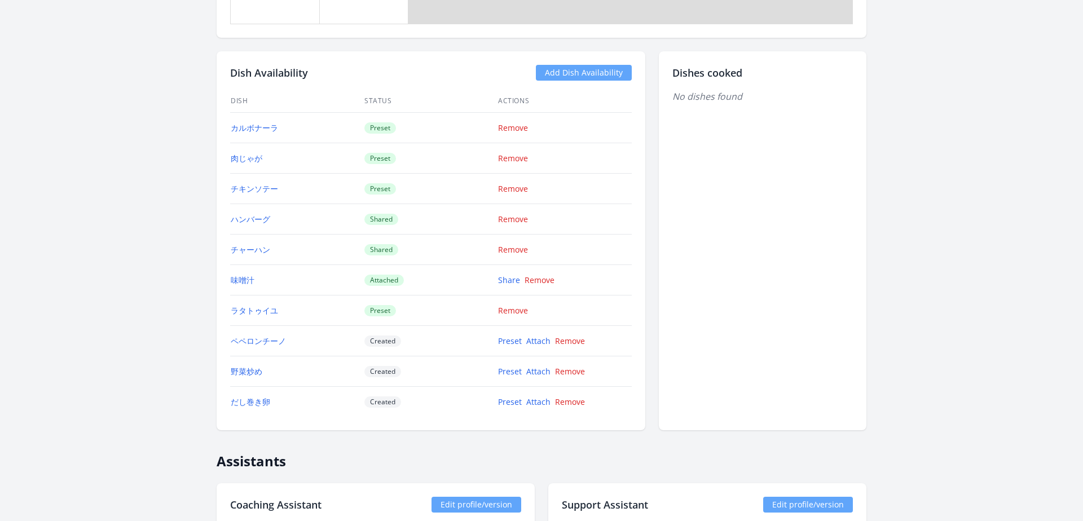
scroll to position [1115, 0]
click at [504, 339] on link "Preset" at bounding box center [510, 338] width 24 height 11
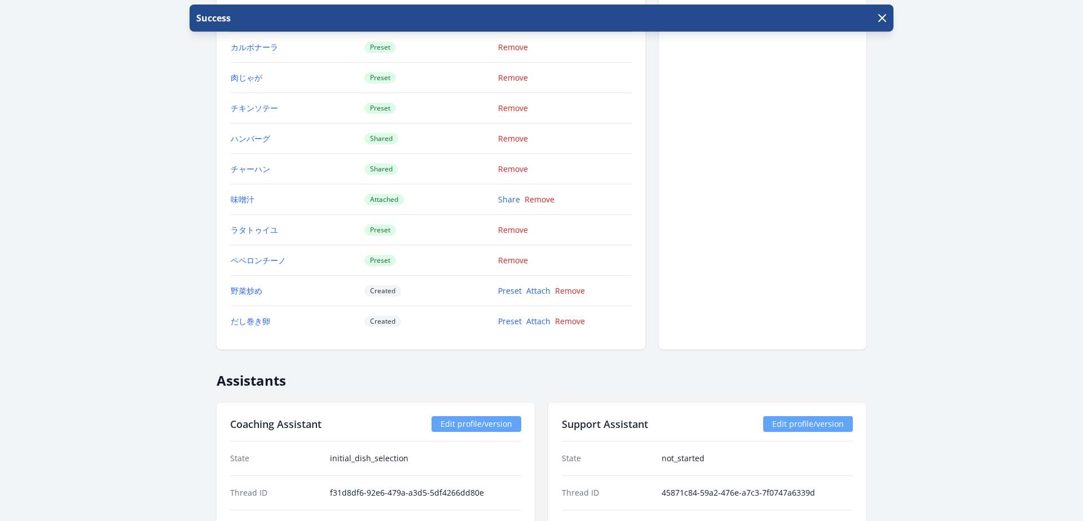
scroll to position [1174, 0]
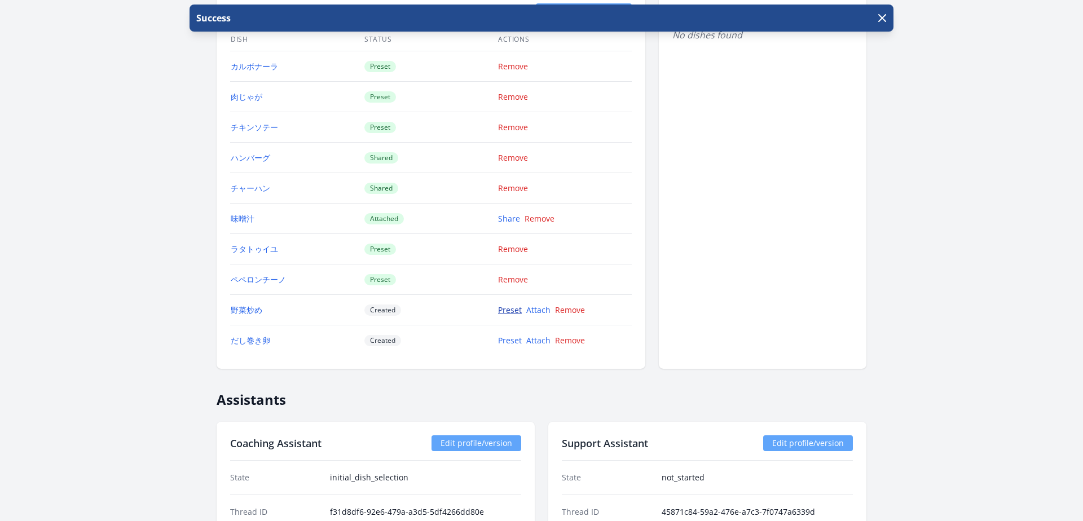
click at [512, 312] on link "Preset" at bounding box center [510, 310] width 24 height 11
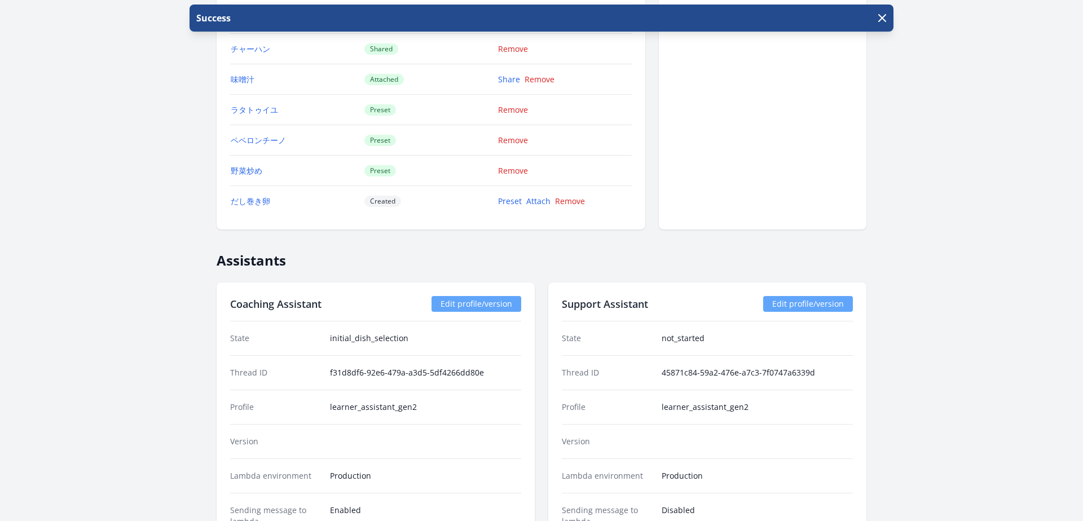
scroll to position [1216, 0]
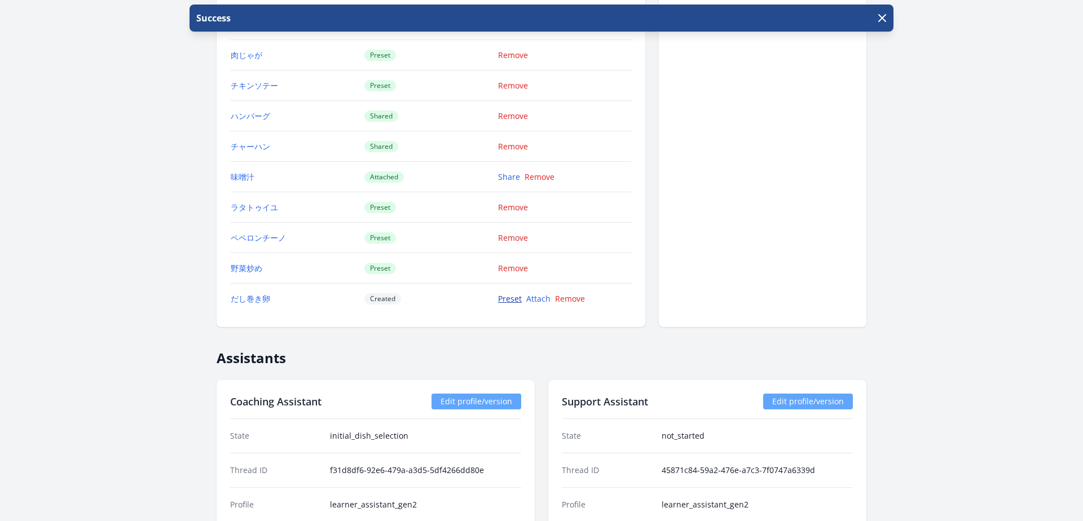
click at [504, 297] on link "Preset" at bounding box center [510, 298] width 24 height 11
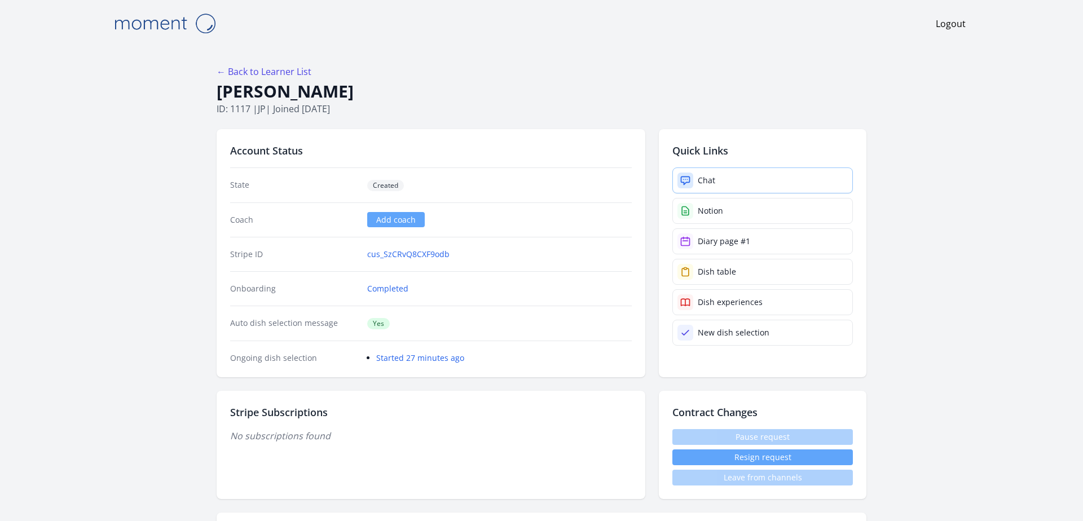
click at [735, 179] on link "Chat" at bounding box center [762, 180] width 180 height 26
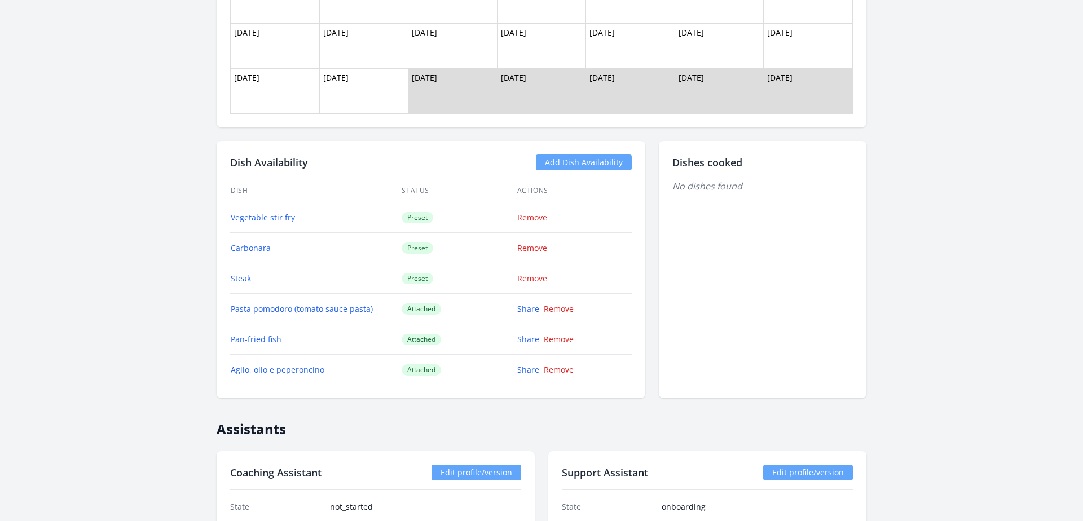
scroll to position [1077, 0]
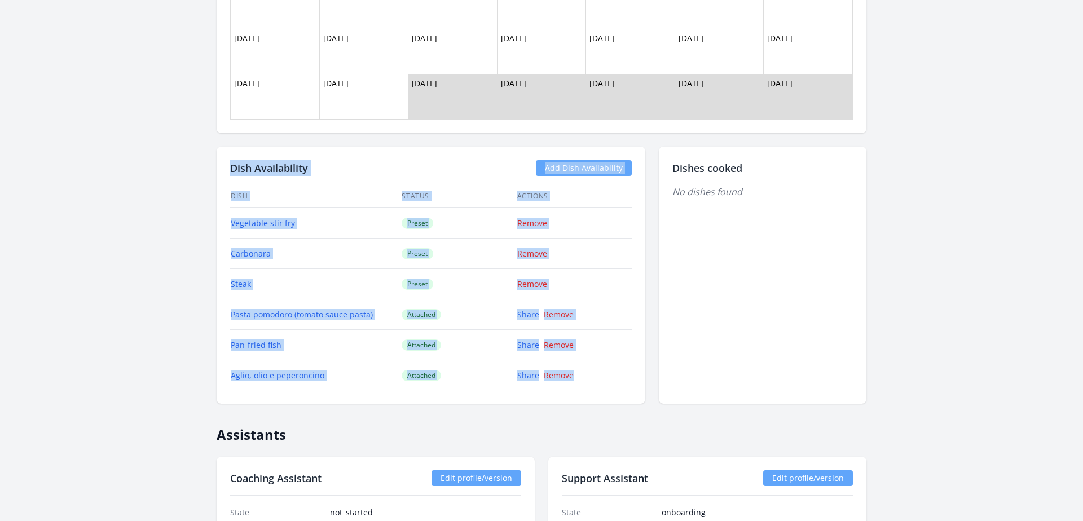
drag, startPoint x: 209, startPoint y: 171, endPoint x: 583, endPoint y: 380, distance: 428.9
click at [583, 380] on div "← Back to Learner List Robert Gordon ID: 1118 | gb | Joined 1 day ago Account S…" at bounding box center [541, 67] width 866 height 2195
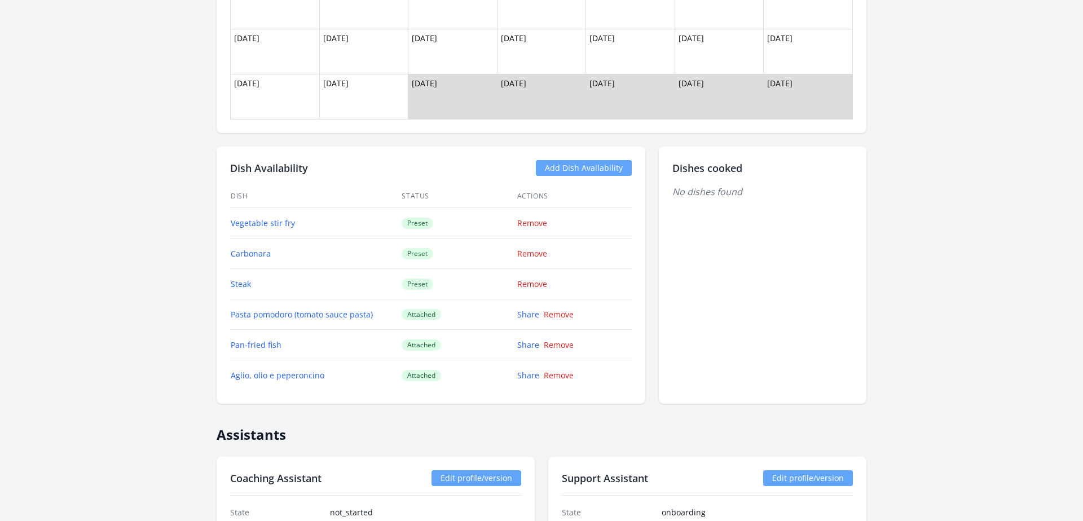
click at [688, 330] on div "Dishes cooked No dishes found" at bounding box center [763, 275] width 208 height 257
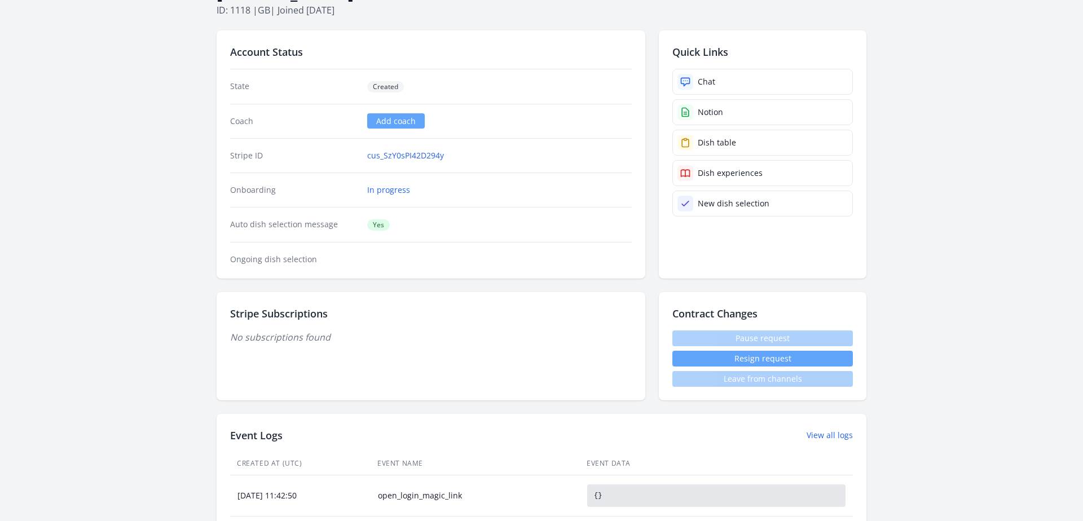
scroll to position [0, 0]
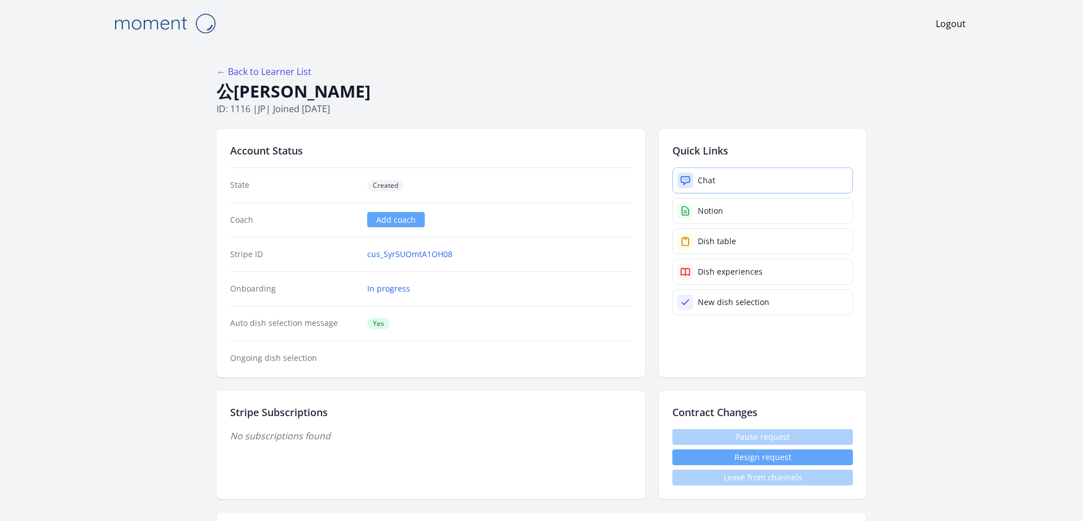
click at [752, 179] on link "Chat" at bounding box center [762, 180] width 180 height 26
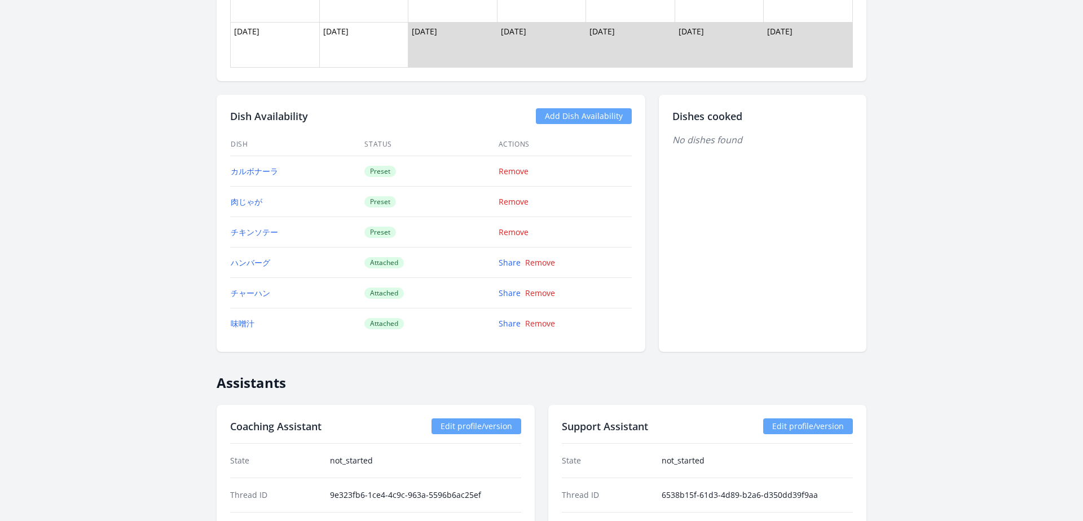
scroll to position [1021, 0]
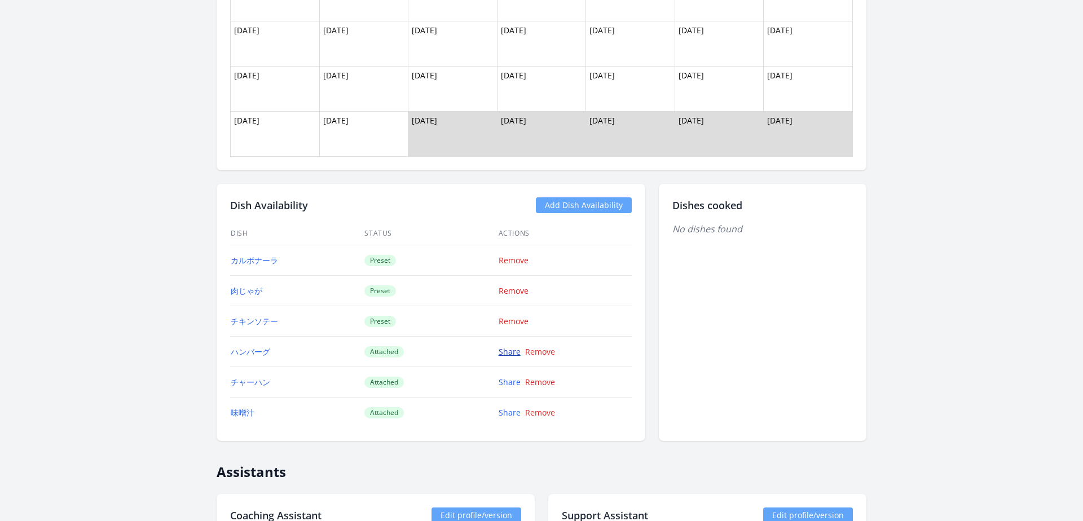
click at [504, 352] on link "Share" at bounding box center [510, 351] width 22 height 11
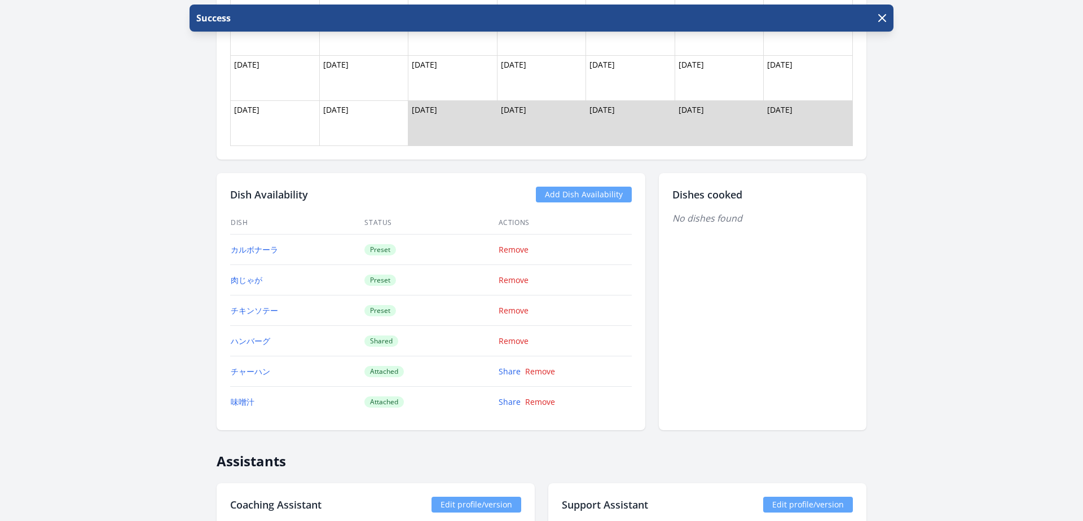
scroll to position [1042, 0]
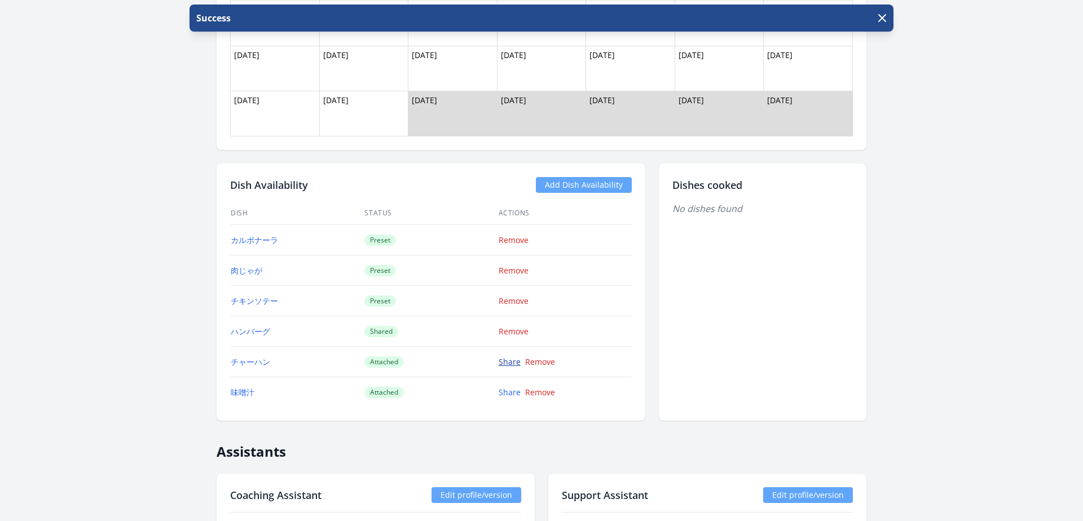
click at [502, 363] on link "Share" at bounding box center [510, 361] width 22 height 11
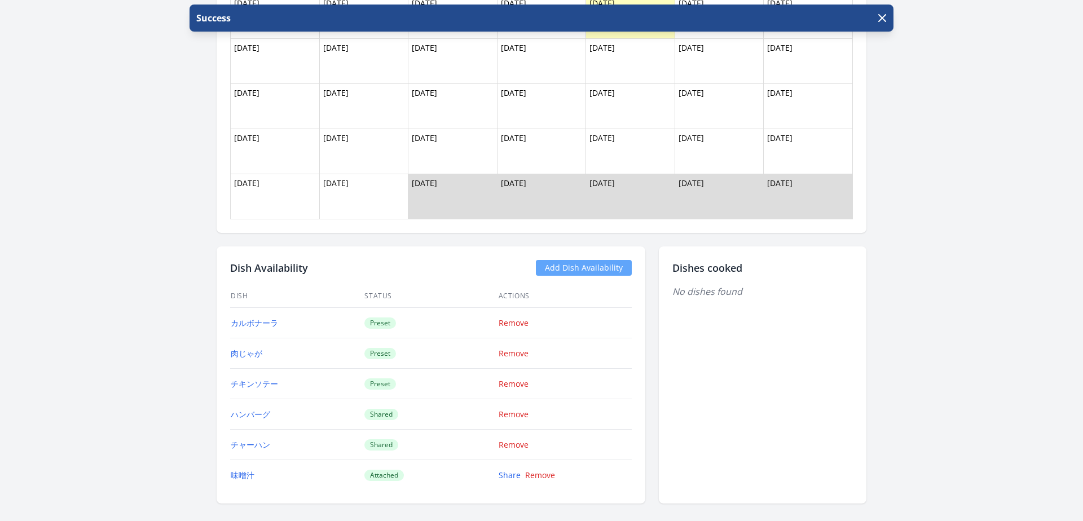
scroll to position [1004, 0]
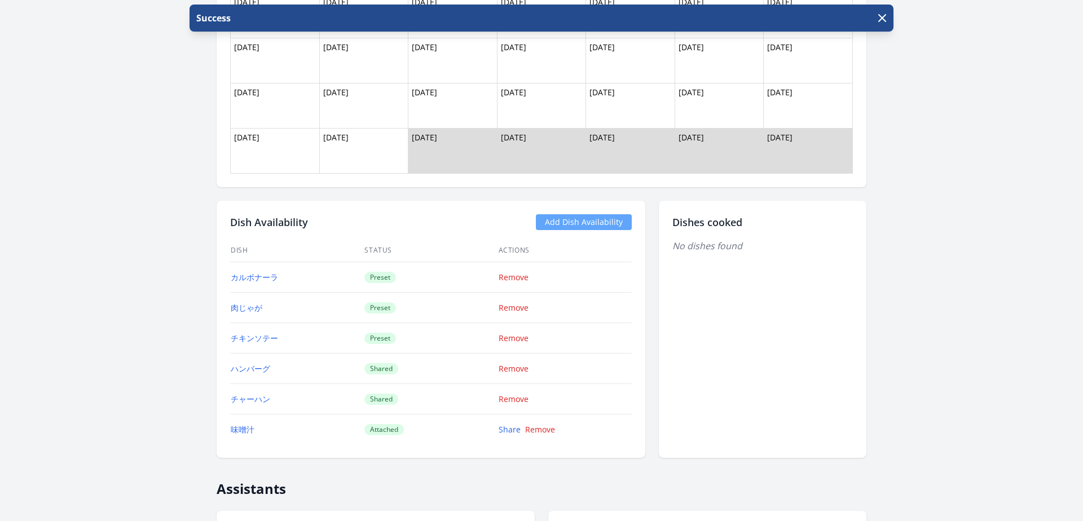
click at [556, 219] on link "Add Dish Availability" at bounding box center [584, 222] width 96 height 16
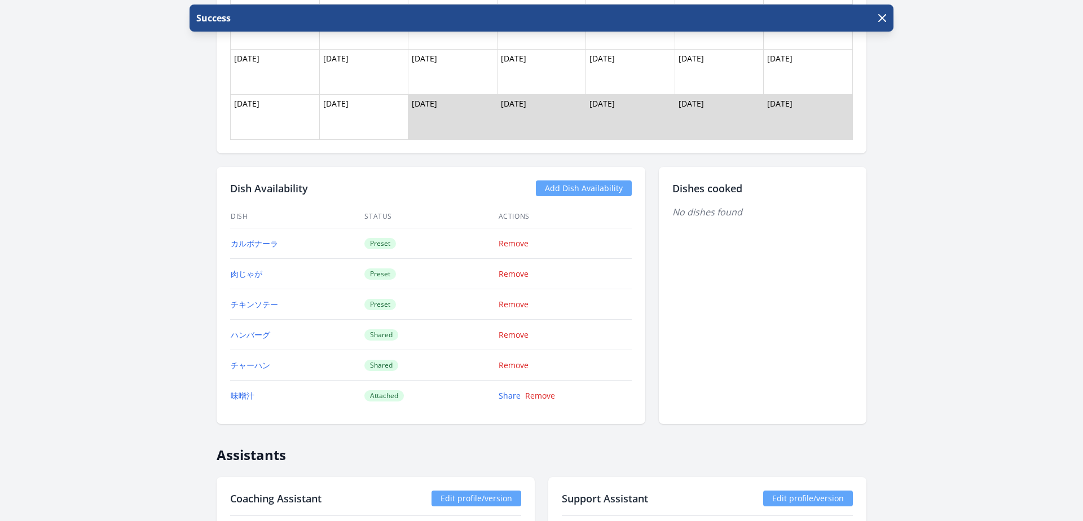
scroll to position [1043, 0]
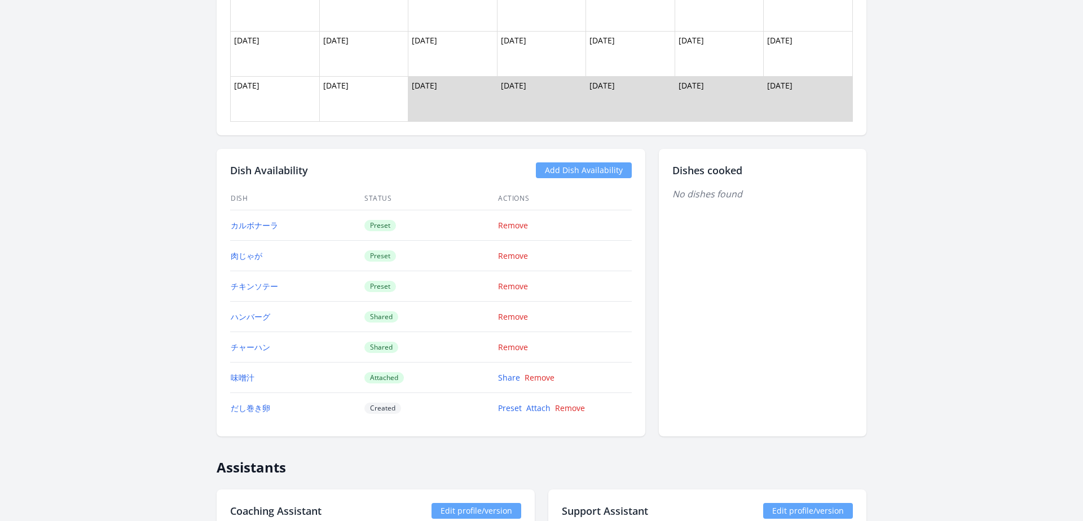
scroll to position [1073, 0]
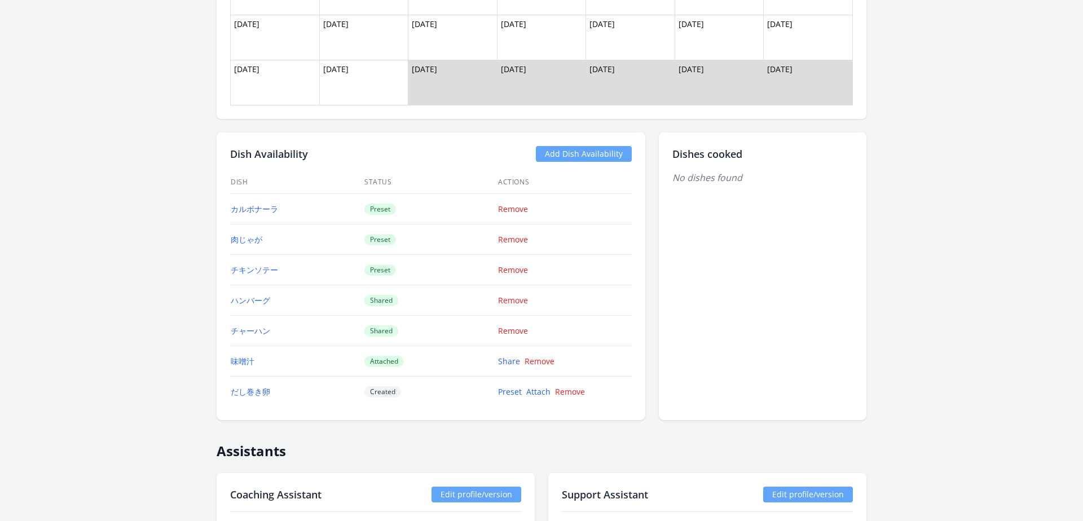
click at [588, 157] on link "Add Dish Availability" at bounding box center [584, 154] width 96 height 16
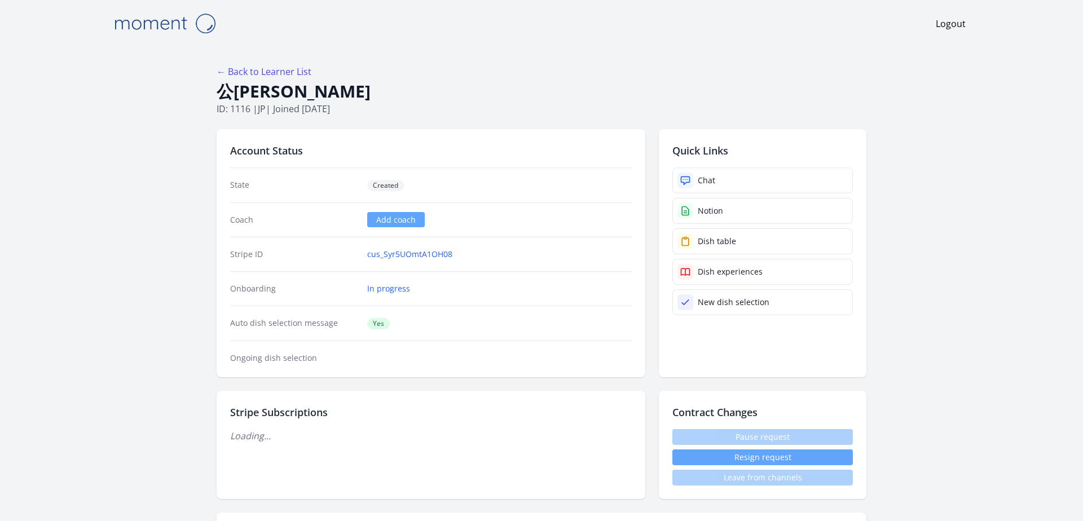
scroll to position [1073, 0]
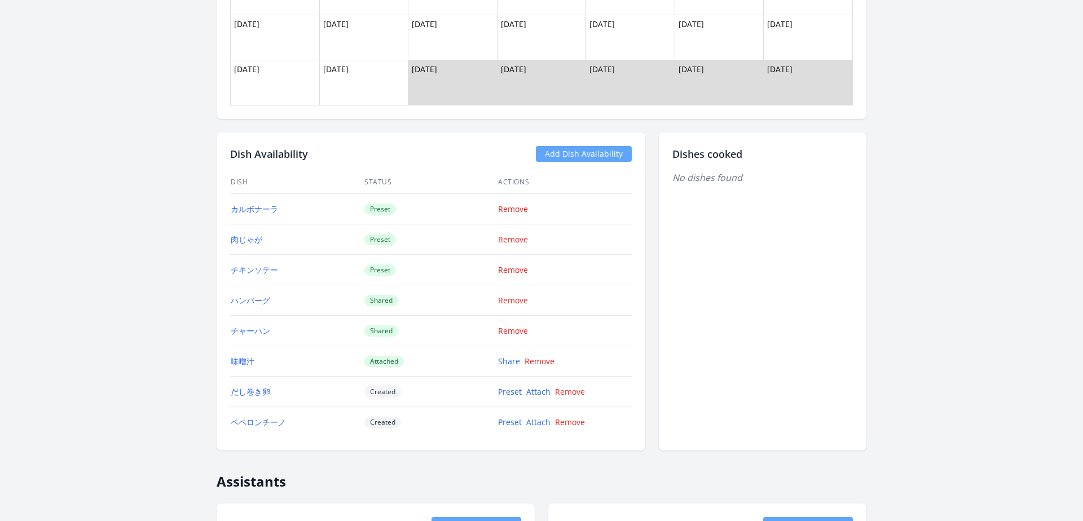
click at [562, 156] on link "Add Dish Availability" at bounding box center [584, 154] width 96 height 16
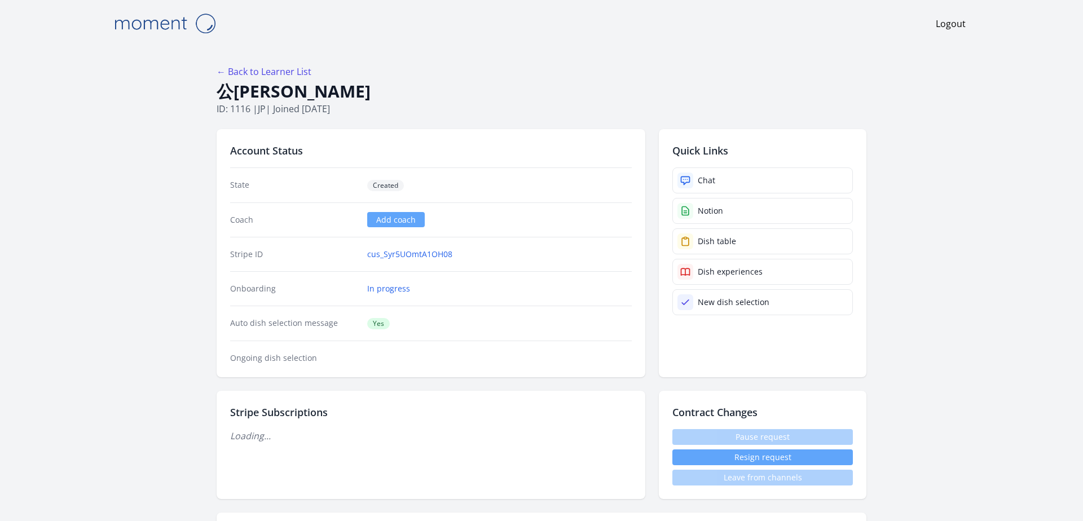
scroll to position [1073, 0]
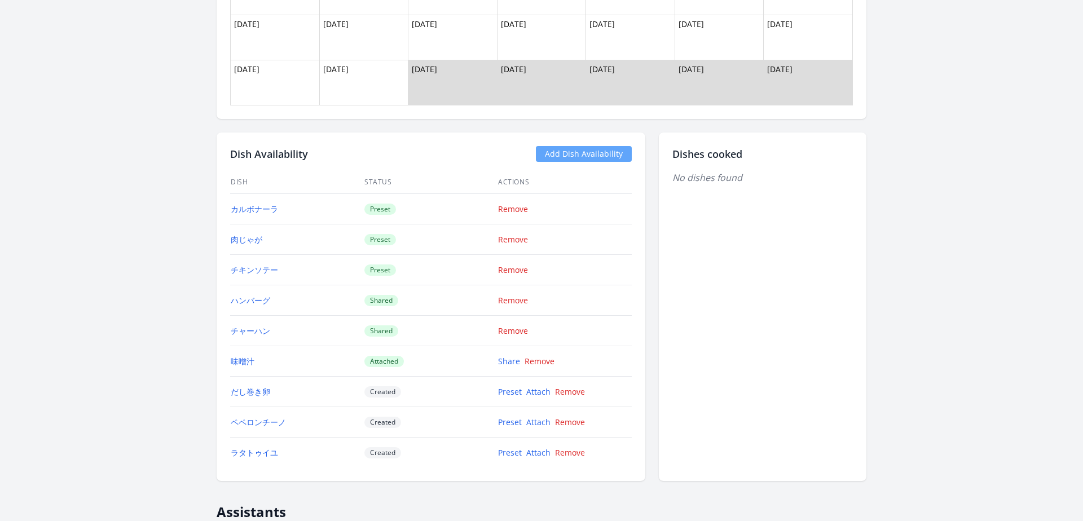
click at [558, 152] on link "Add Dish Availability" at bounding box center [584, 154] width 96 height 16
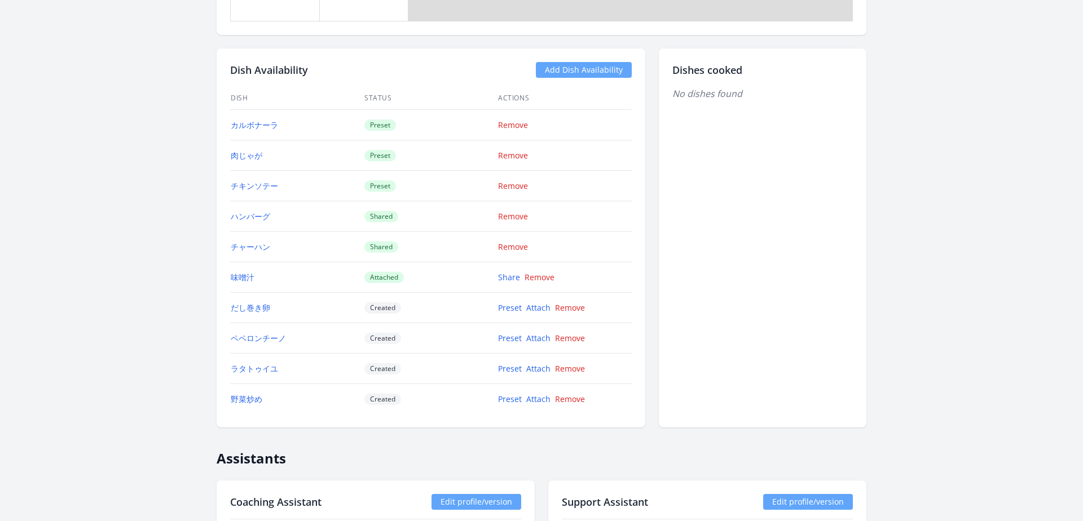
scroll to position [1170, 0]
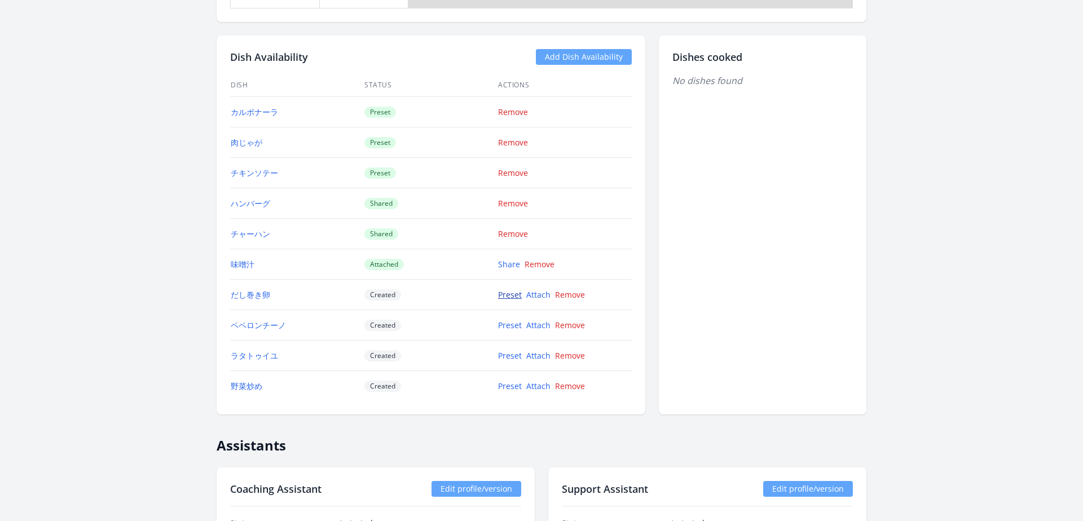
click at [506, 294] on link "Preset" at bounding box center [510, 294] width 24 height 11
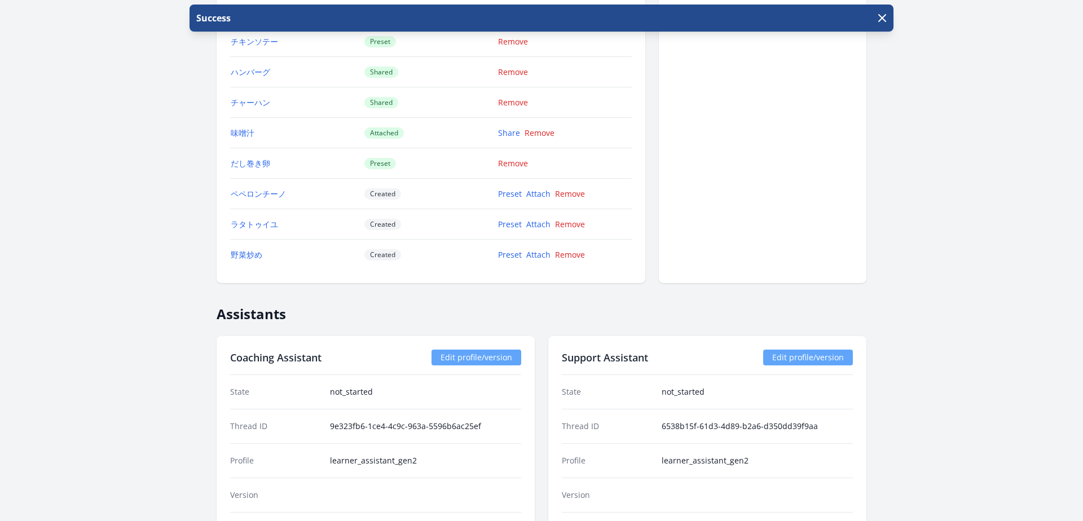
scroll to position [1286, 0]
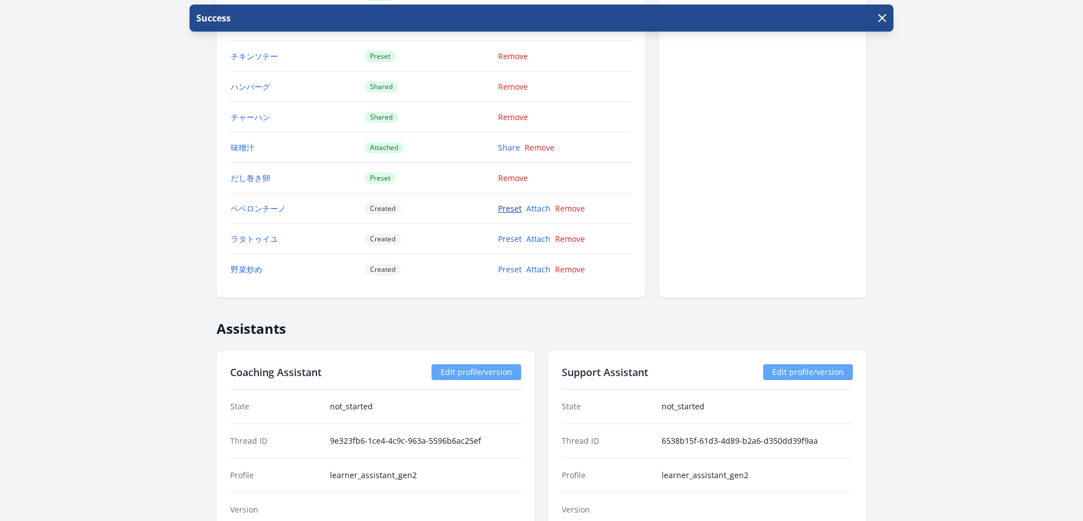
click at [503, 208] on link "Preset" at bounding box center [510, 208] width 24 height 11
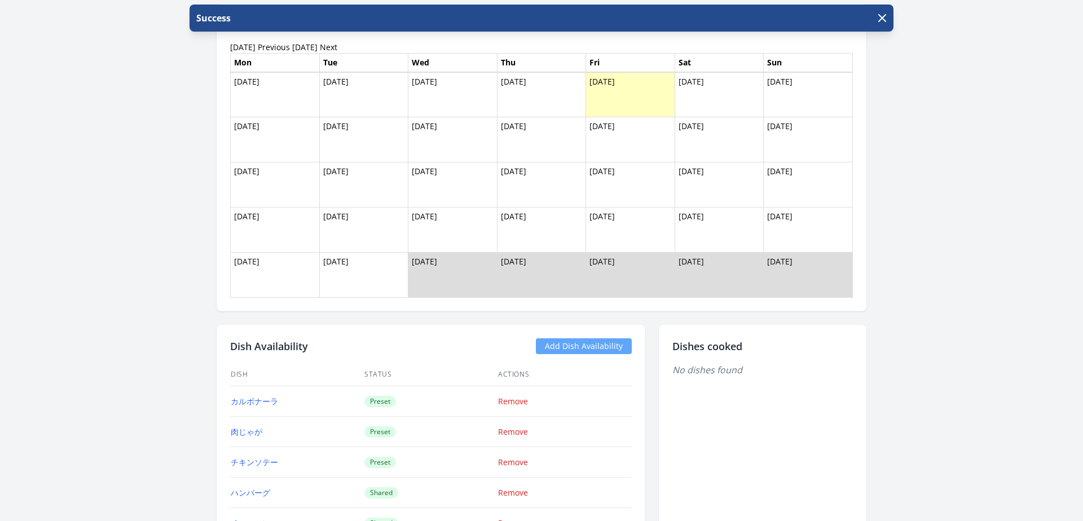
scroll to position [1193, 0]
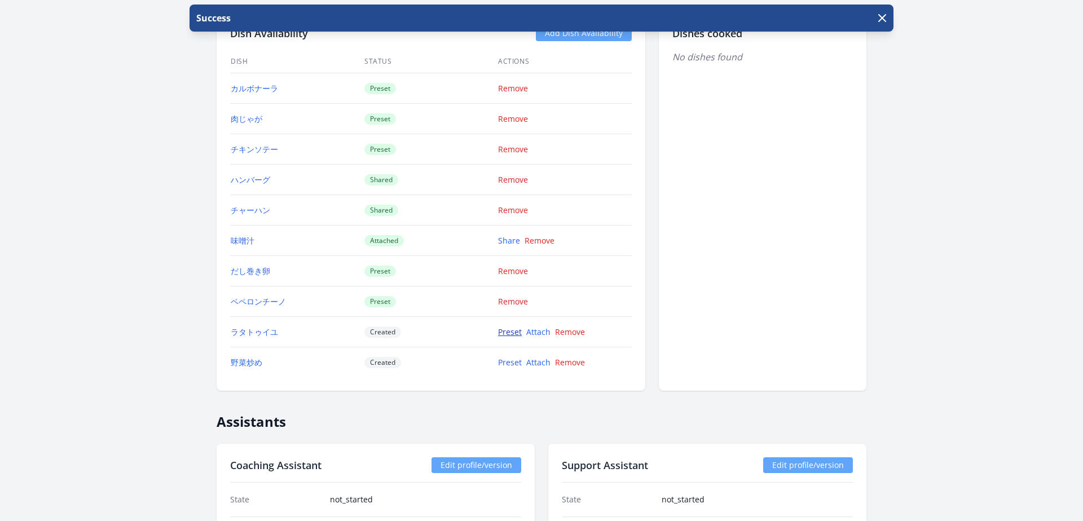
click at [507, 334] on link "Preset" at bounding box center [510, 332] width 24 height 11
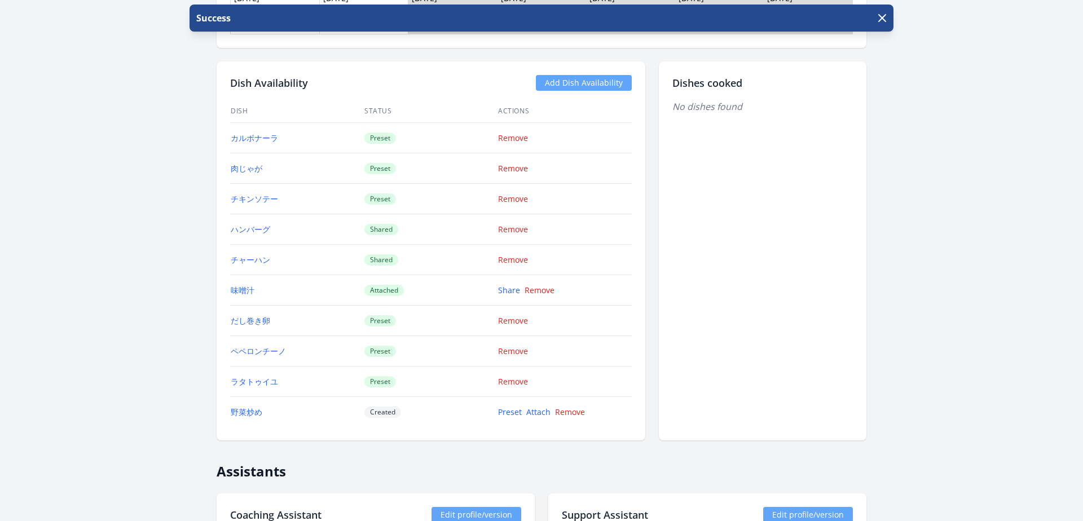
scroll to position [1159, 0]
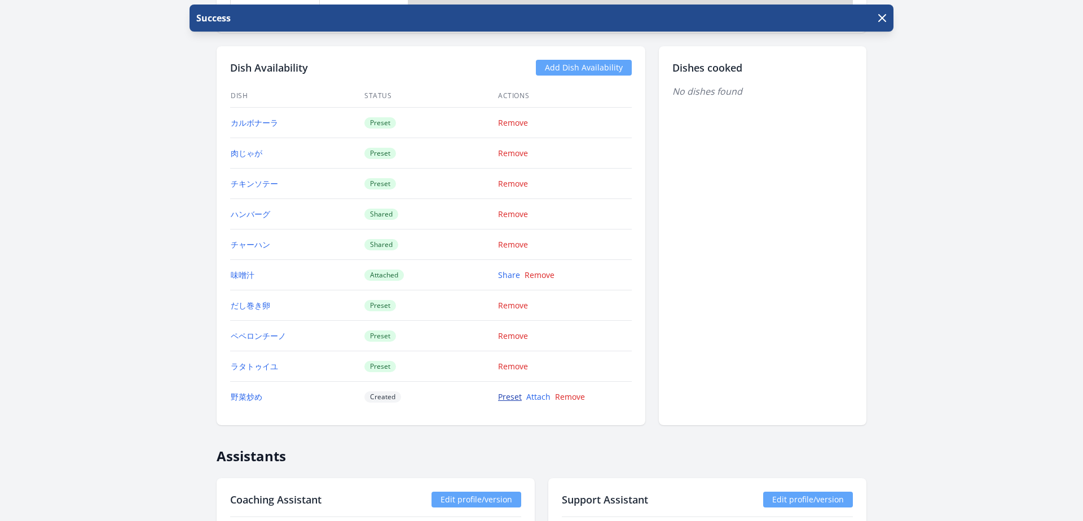
click at [508, 392] on link "Preset" at bounding box center [510, 396] width 24 height 11
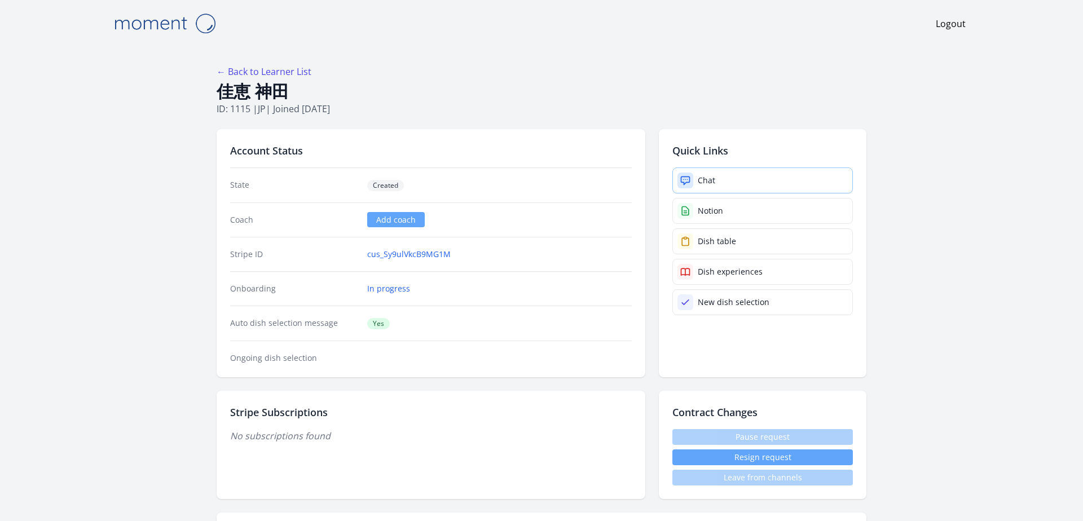
click at [711, 180] on div "Chat" at bounding box center [706, 180] width 17 height 11
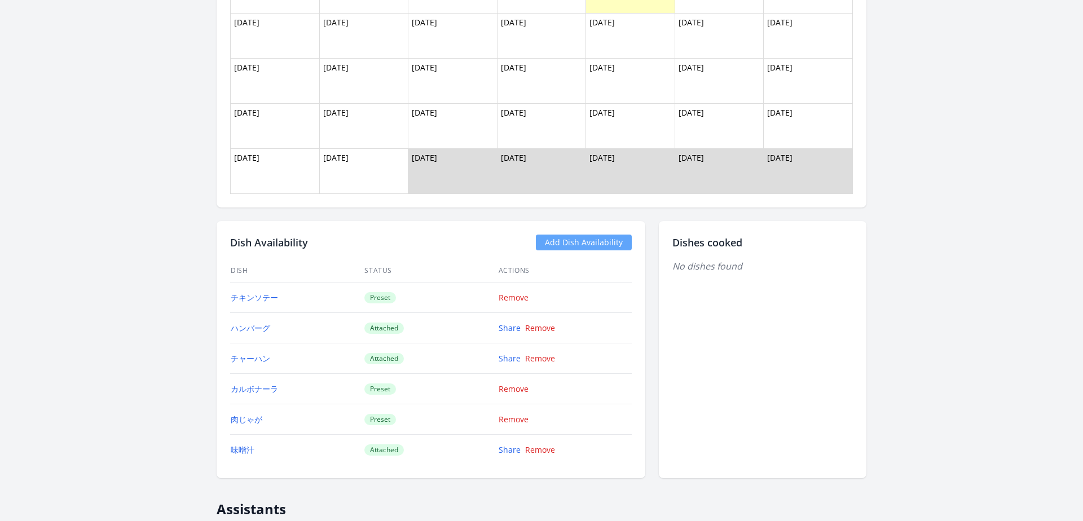
scroll to position [1143, 0]
click at [507, 328] on link "Share" at bounding box center [510, 329] width 22 height 11
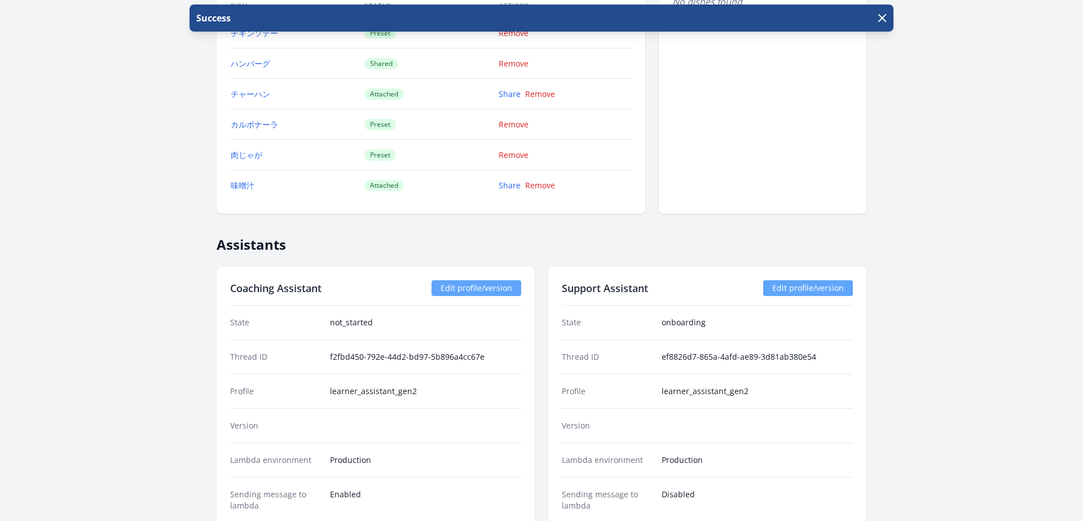
scroll to position [1248, 0]
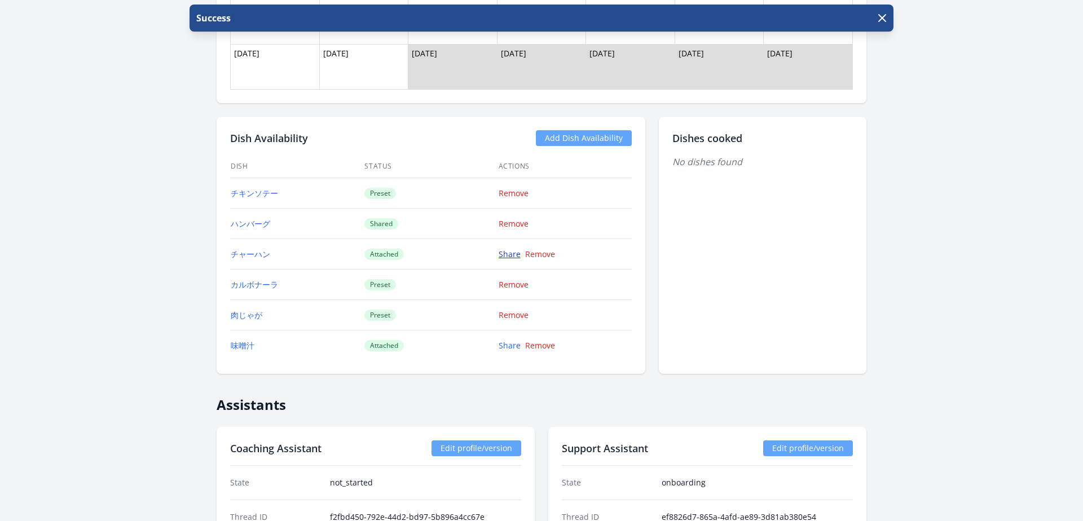
click at [505, 252] on link "Share" at bounding box center [510, 254] width 22 height 11
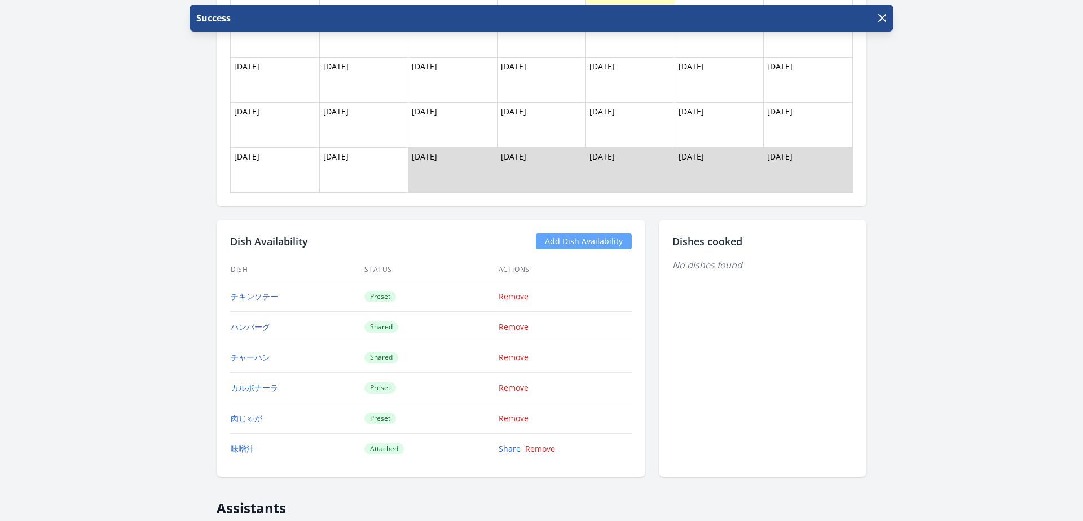
scroll to position [1105, 0]
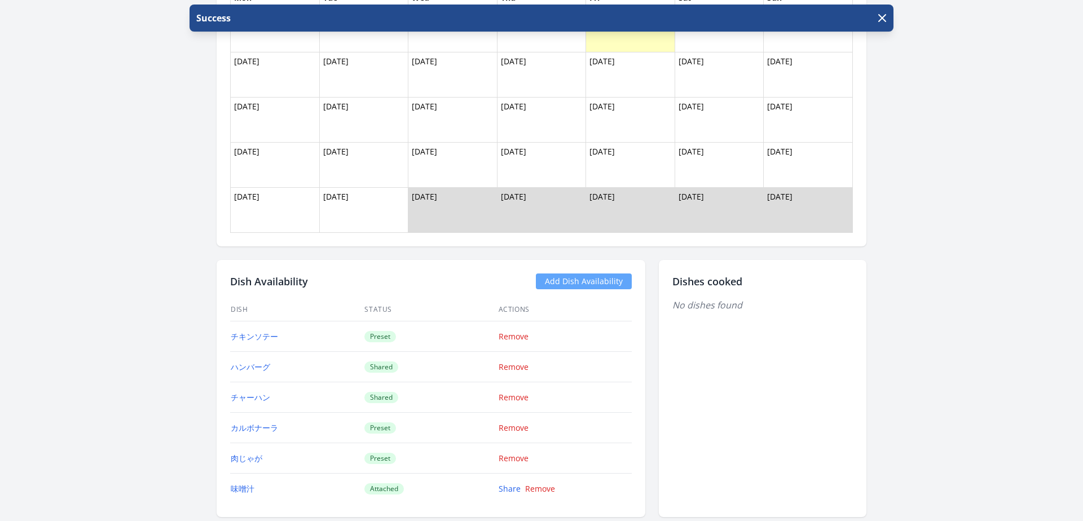
click at [594, 279] on link "Add Dish Availability" at bounding box center [584, 282] width 96 height 16
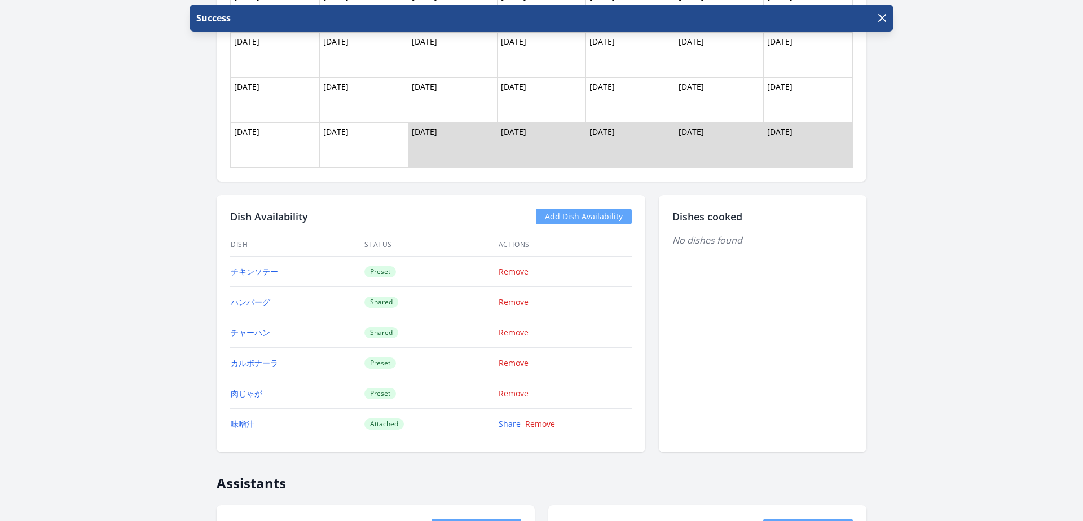
scroll to position [1181, 0]
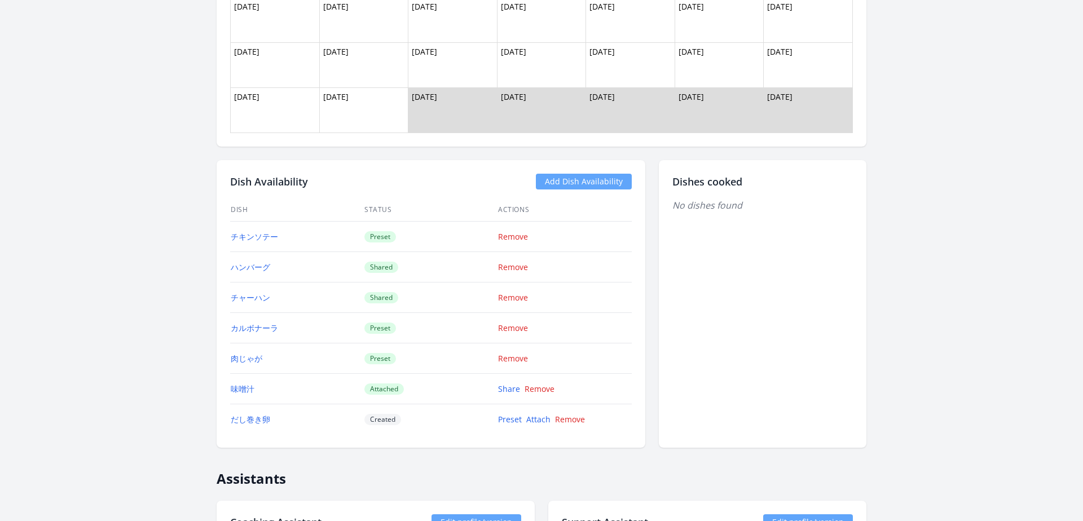
scroll to position [1219, 0]
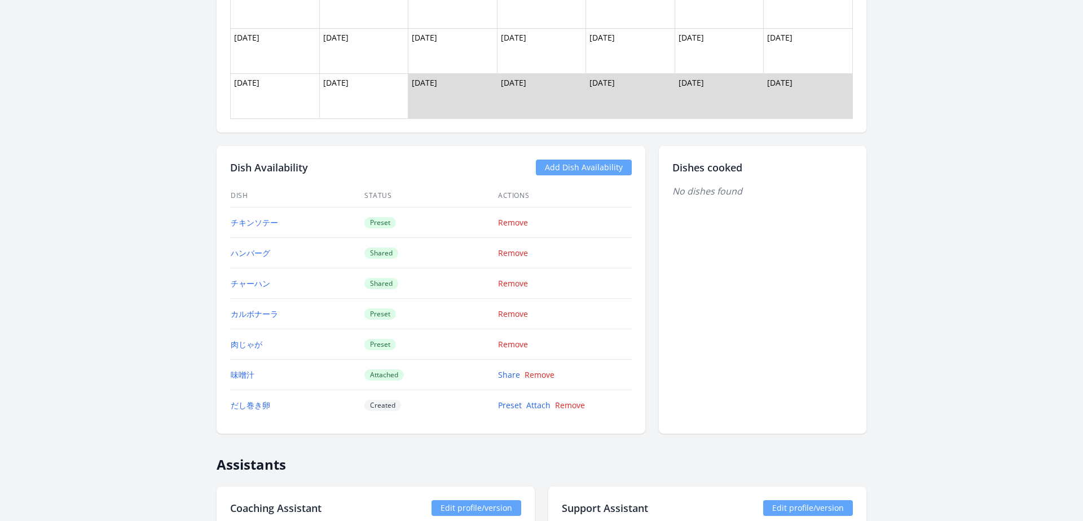
click at [593, 166] on link "Add Dish Availability" at bounding box center [584, 168] width 96 height 16
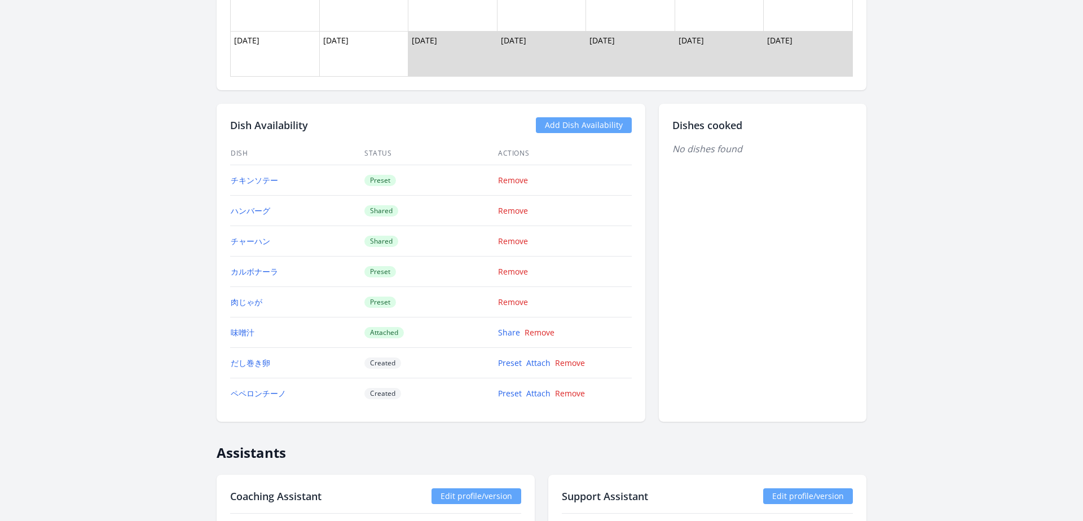
scroll to position [1272, 0]
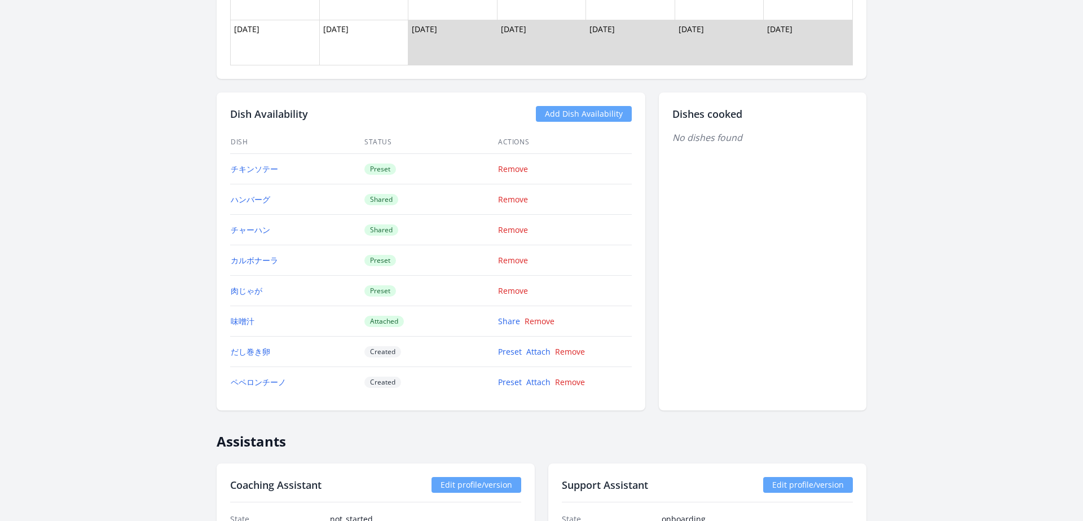
click at [586, 112] on link "Add Dish Availability" at bounding box center [584, 114] width 96 height 16
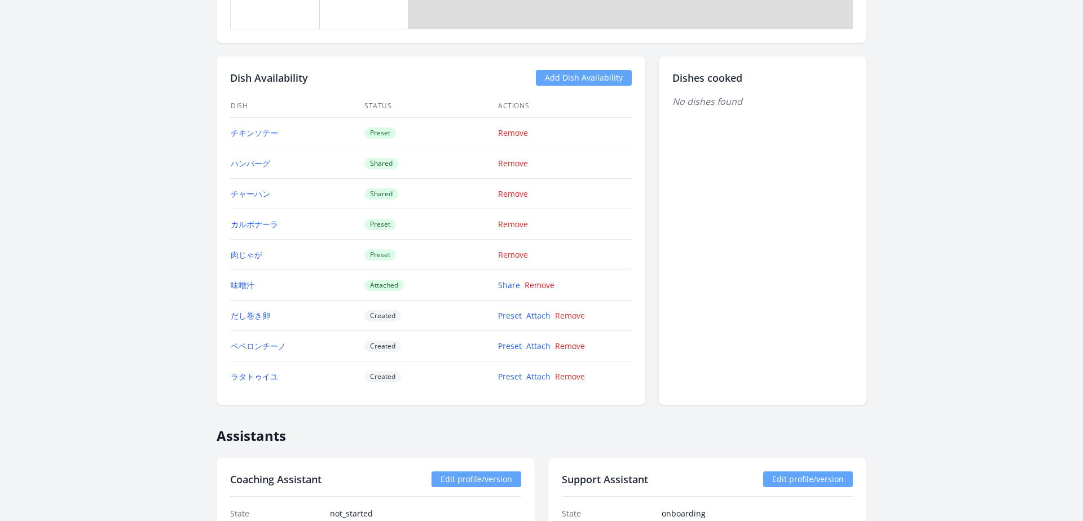
scroll to position [1322, 0]
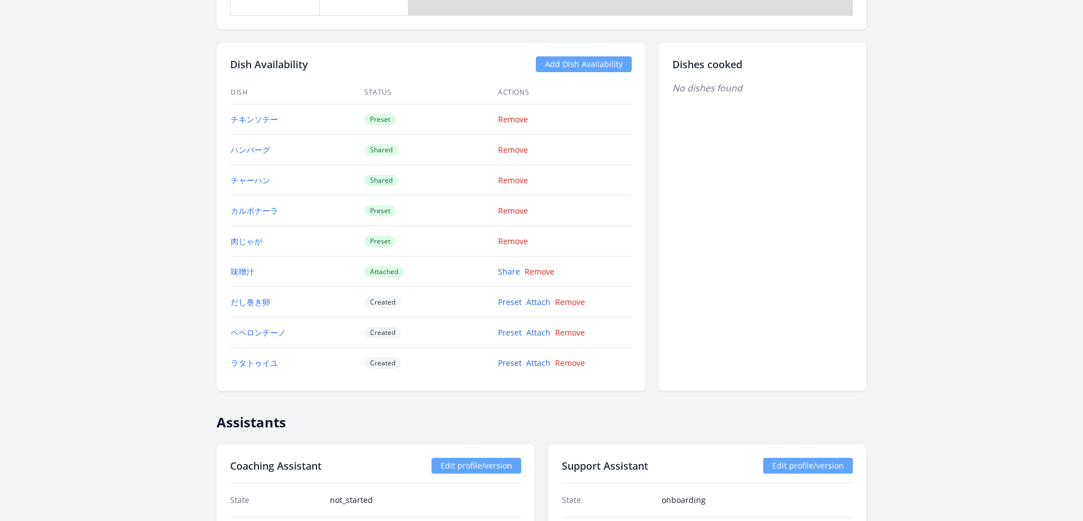
click at [603, 61] on link "Add Dish Availability" at bounding box center [584, 64] width 96 height 16
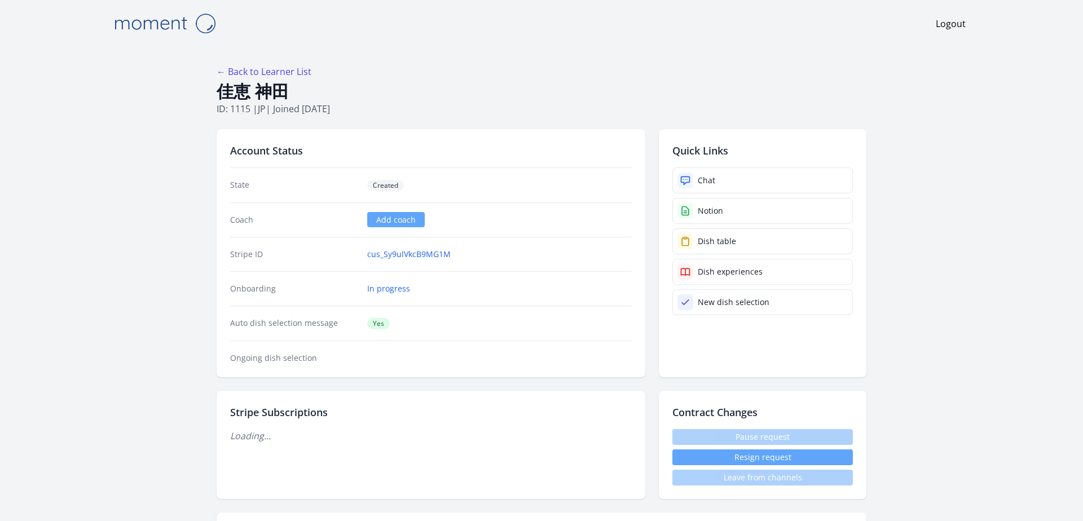
scroll to position [1322, 0]
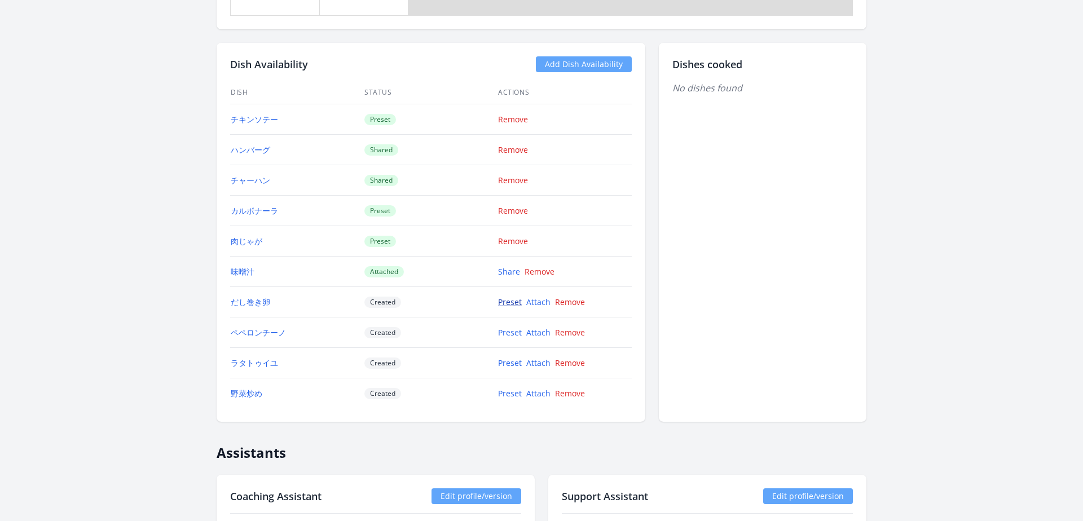
click at [508, 304] on link "Preset" at bounding box center [510, 302] width 24 height 11
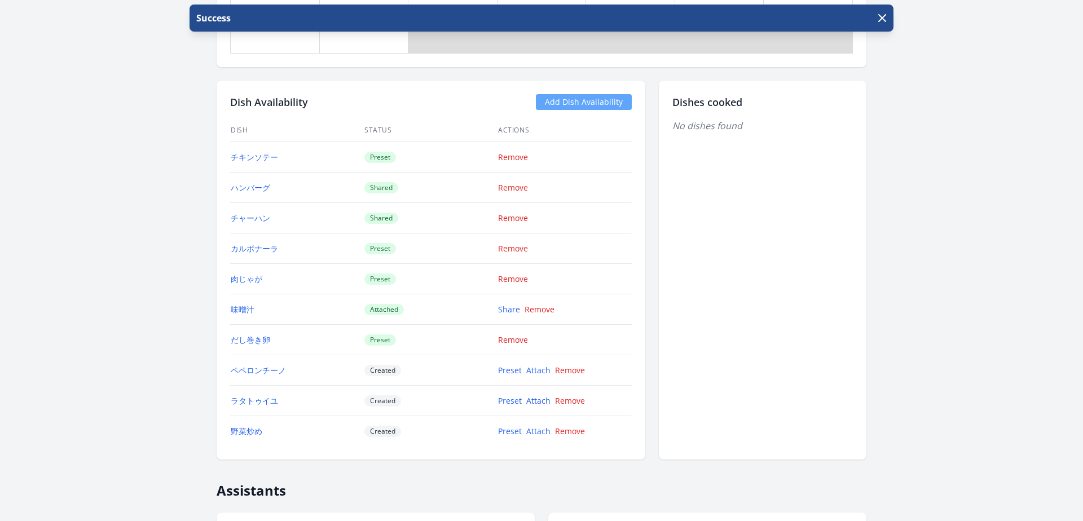
scroll to position [1305, 0]
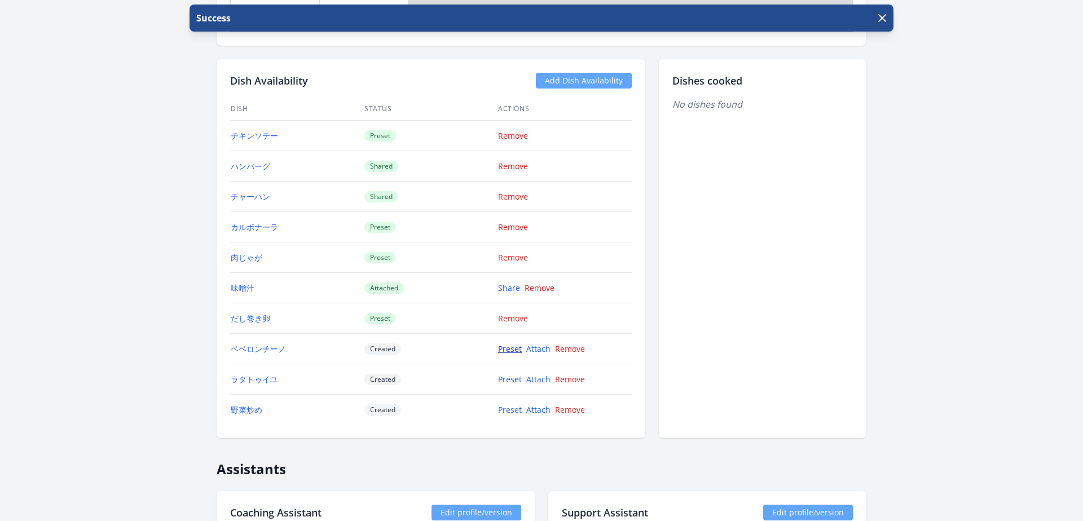
click at [508, 352] on link "Preset" at bounding box center [510, 348] width 24 height 11
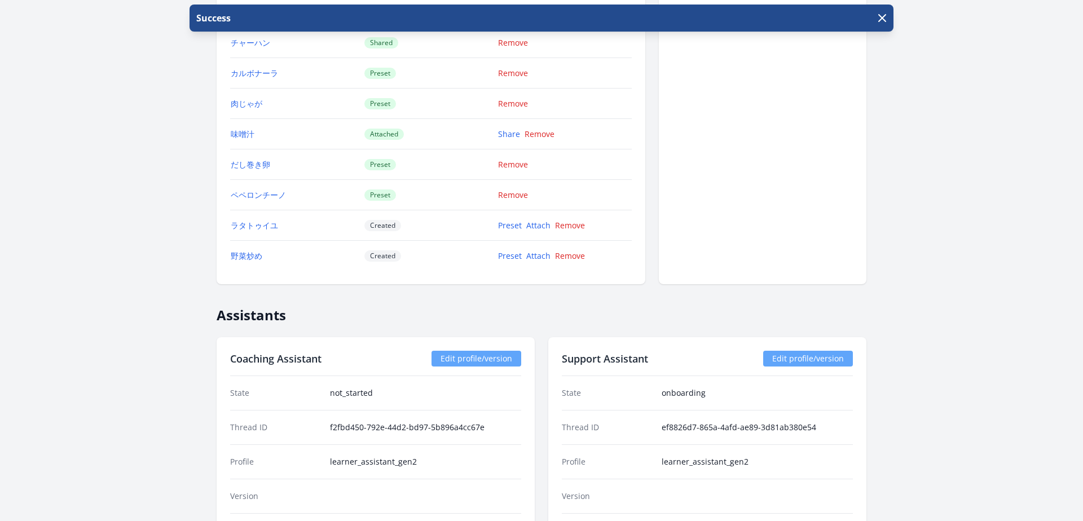
scroll to position [1425, 0]
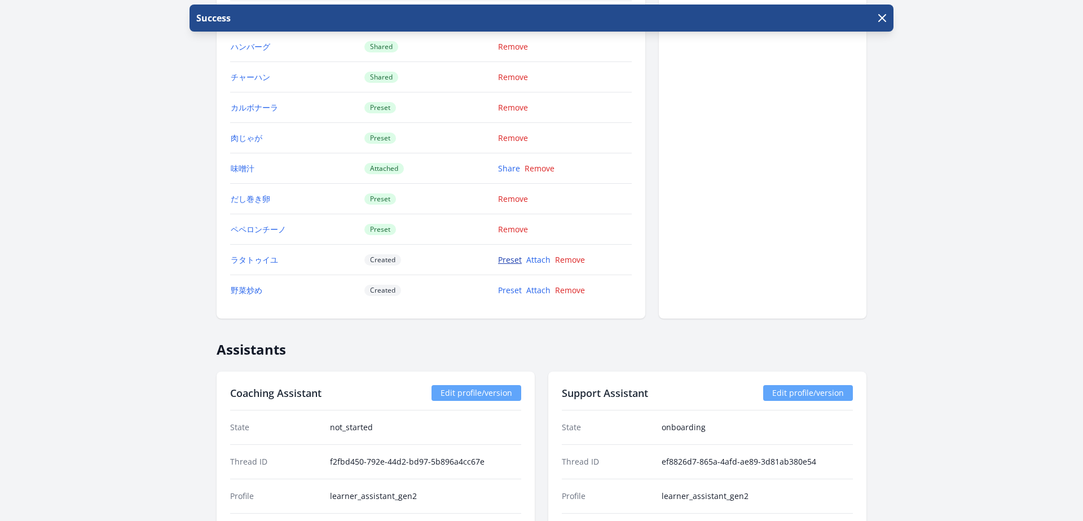
click at [508, 261] on link "Preset" at bounding box center [510, 259] width 24 height 11
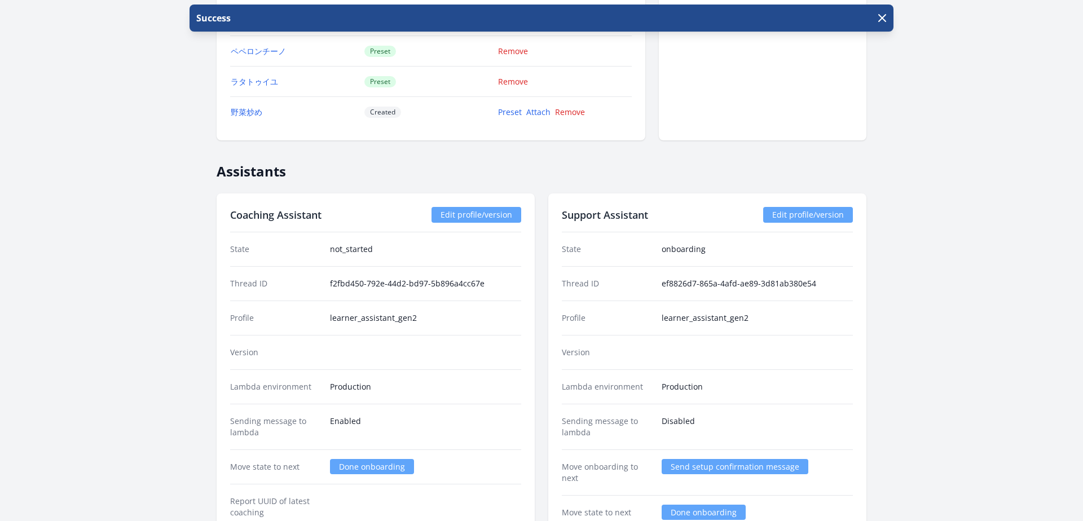
scroll to position [1462, 0]
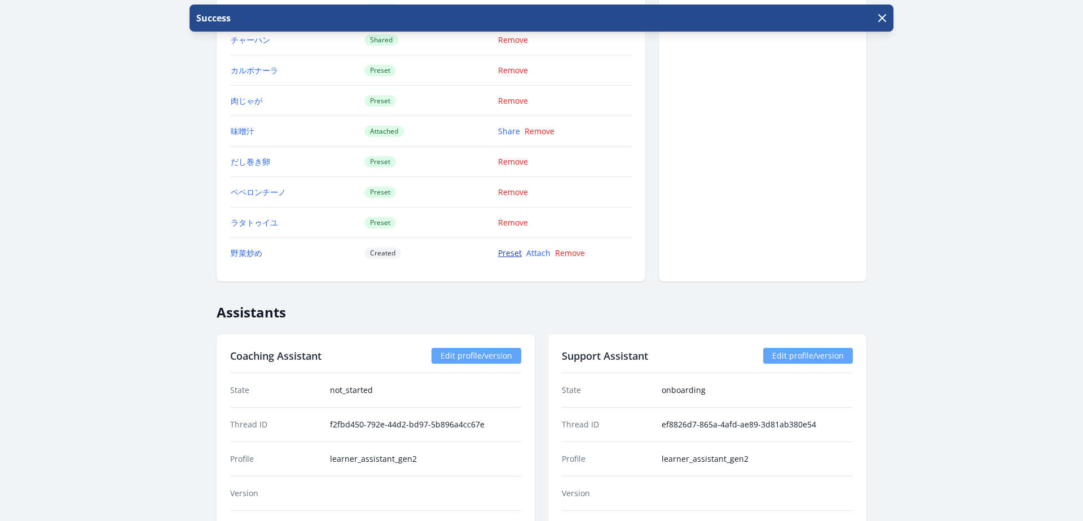
click at [506, 253] on link "Preset" at bounding box center [510, 253] width 24 height 11
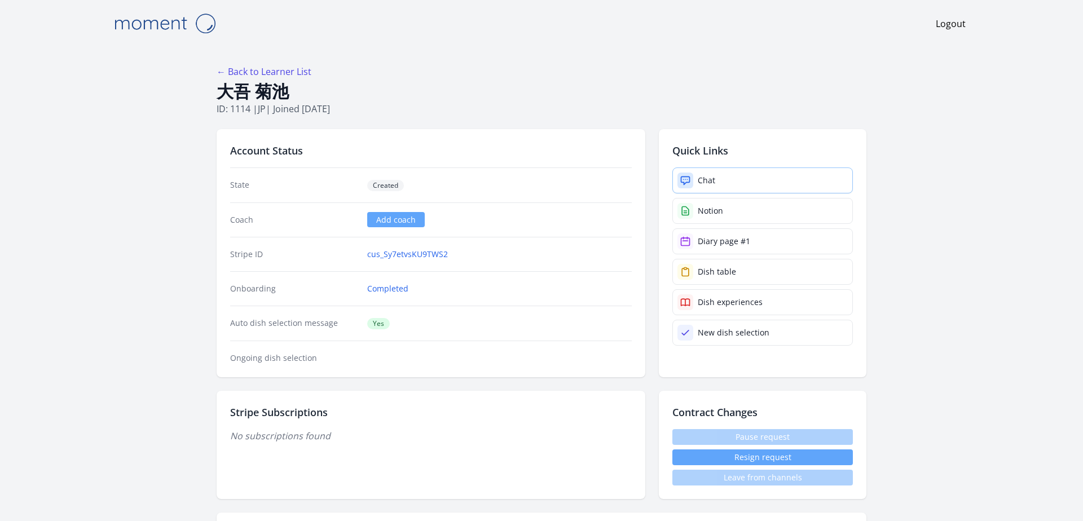
click at [714, 191] on link "Chat" at bounding box center [762, 180] width 180 height 26
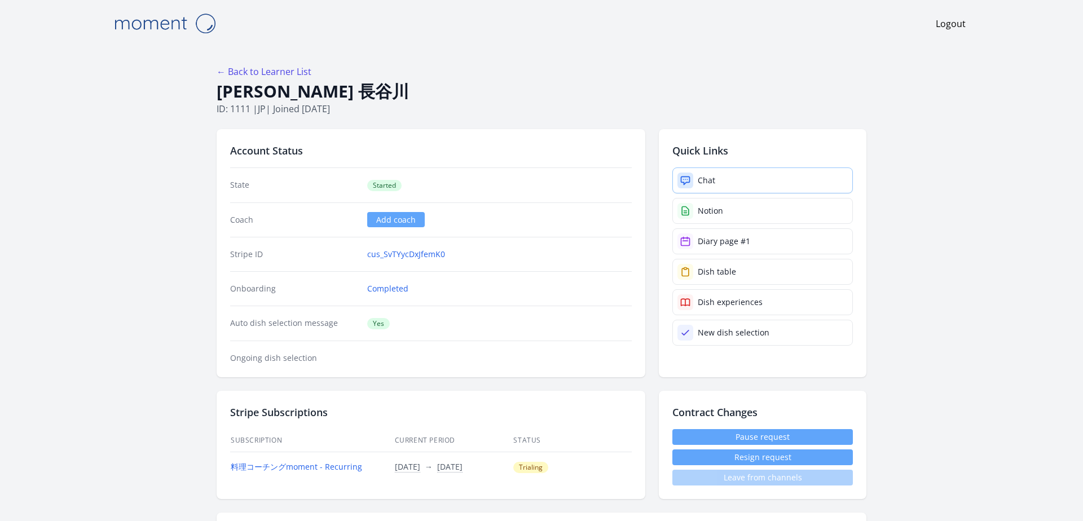
click at [724, 179] on link "Chat" at bounding box center [762, 180] width 180 height 26
click at [716, 178] on link "Chat" at bounding box center [762, 180] width 180 height 26
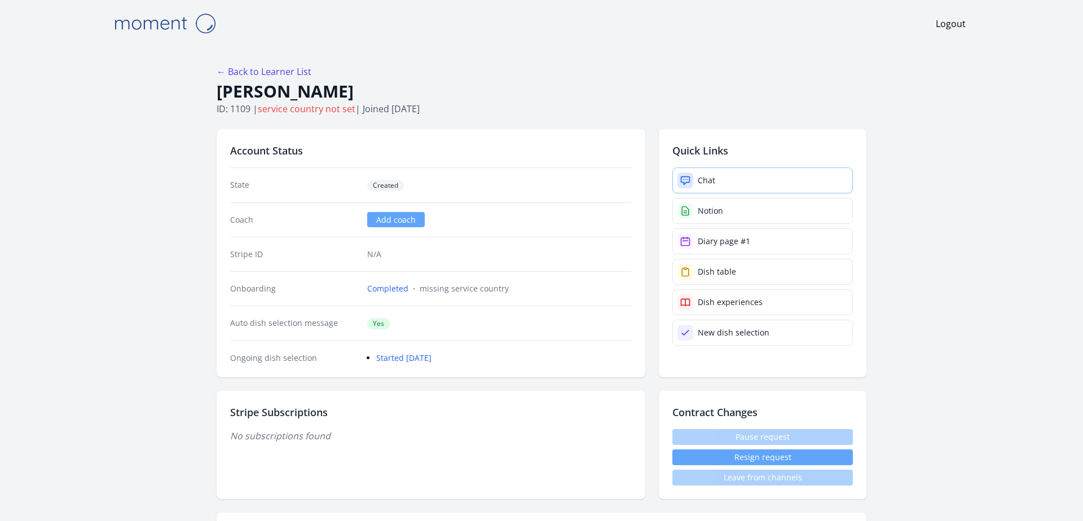
click at [736, 180] on link "Chat" at bounding box center [762, 180] width 180 height 26
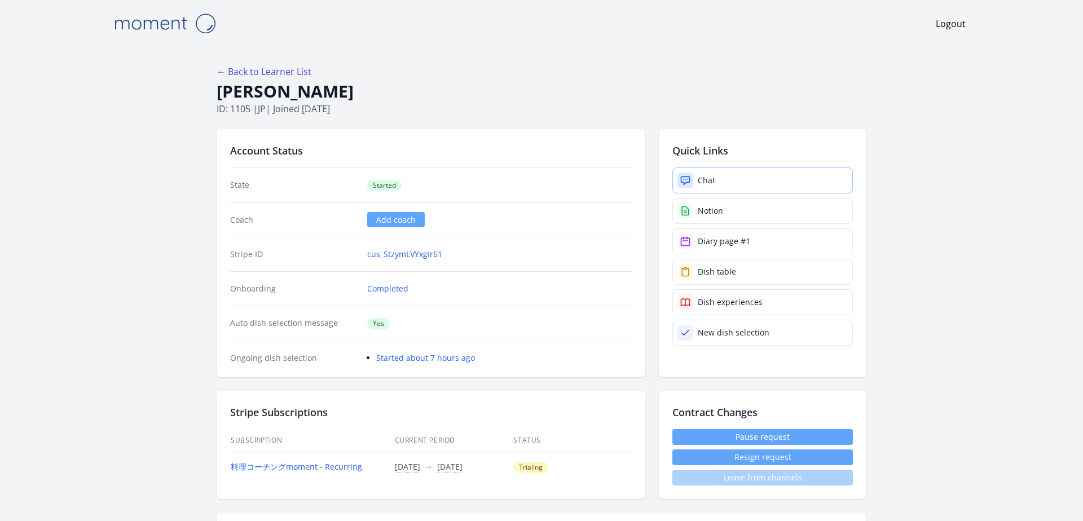
click at [720, 177] on link "Chat" at bounding box center [762, 180] width 180 height 26
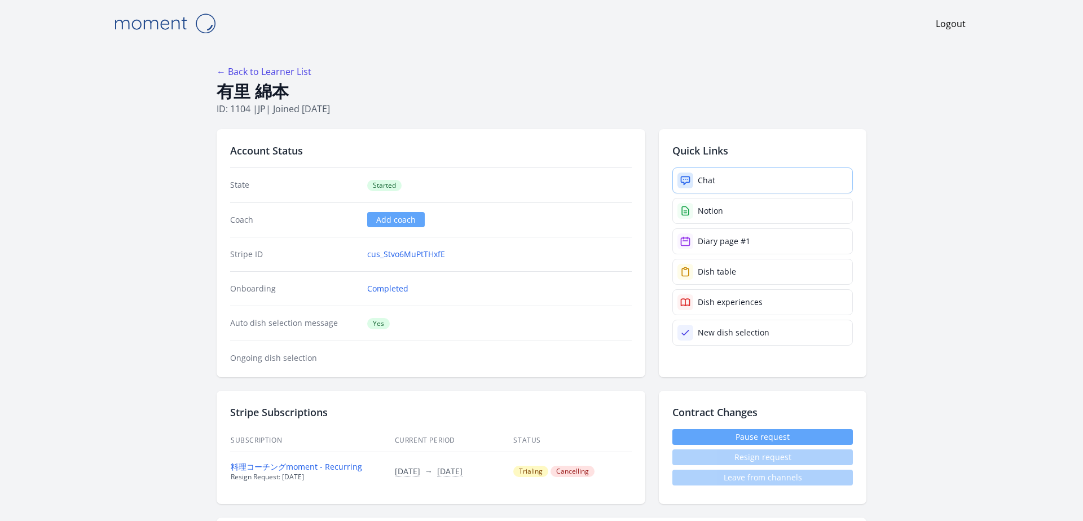
click at [732, 186] on link "Chat" at bounding box center [762, 180] width 180 height 26
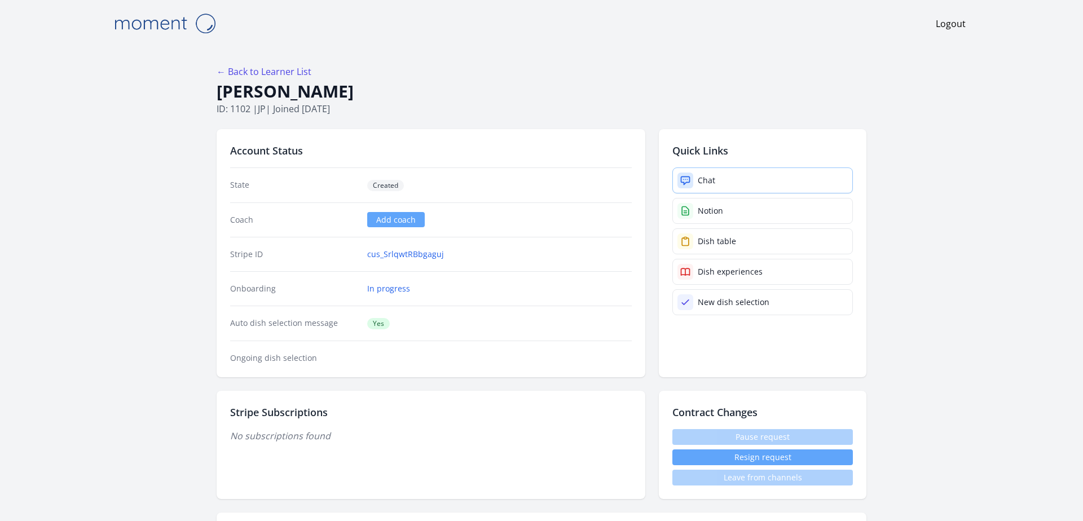
click at [720, 179] on link "Chat" at bounding box center [762, 180] width 180 height 26
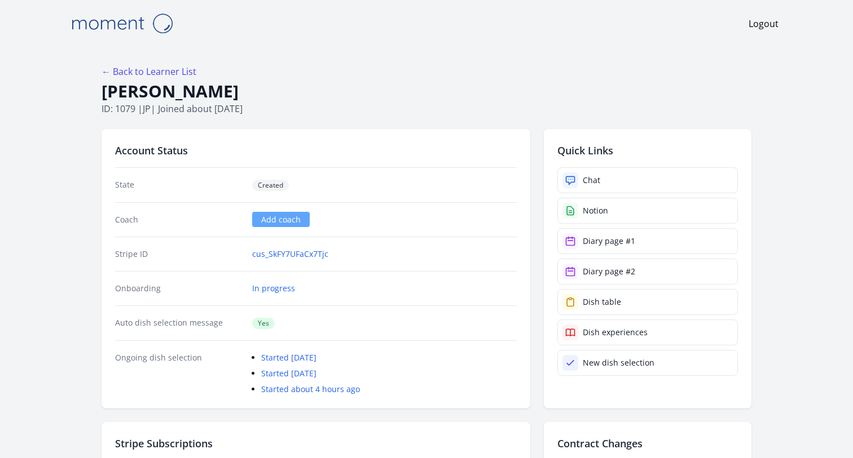
scroll to position [1251, 0]
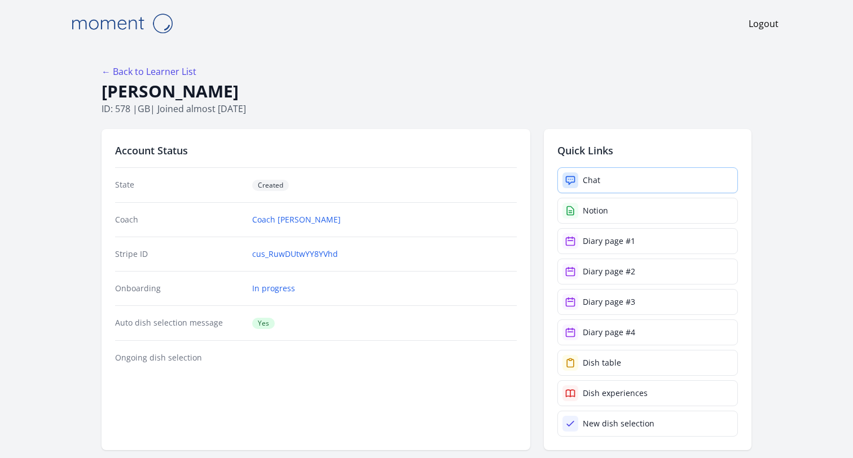
click at [598, 175] on div "Chat" at bounding box center [591, 180] width 17 height 11
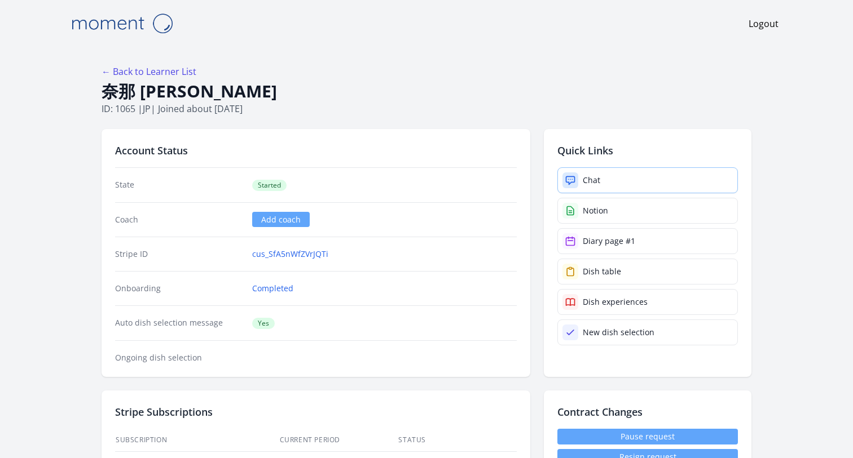
click at [606, 180] on link "Chat" at bounding box center [647, 180] width 180 height 26
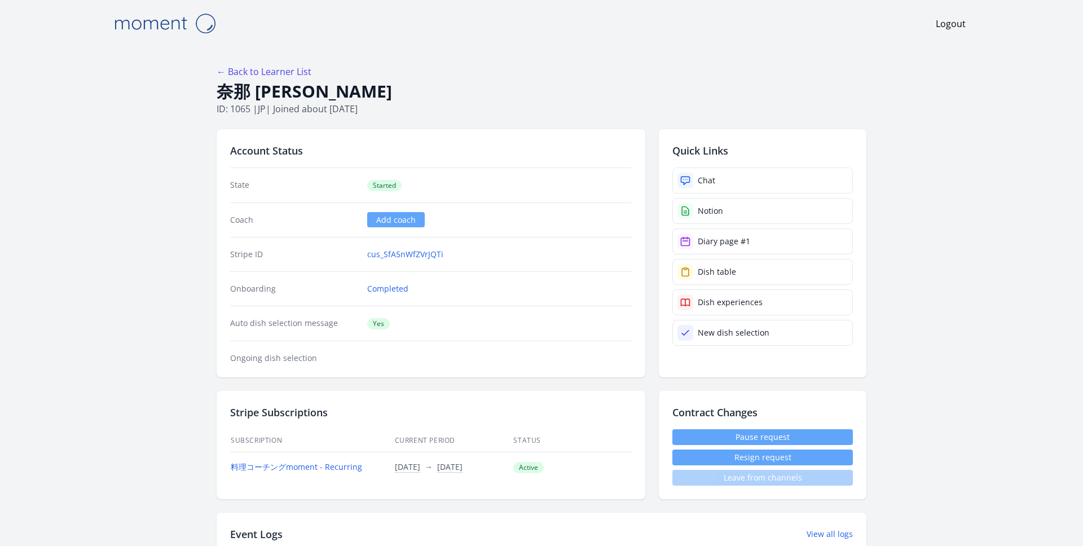
click at [170, 19] on img at bounding box center [164, 23] width 113 height 29
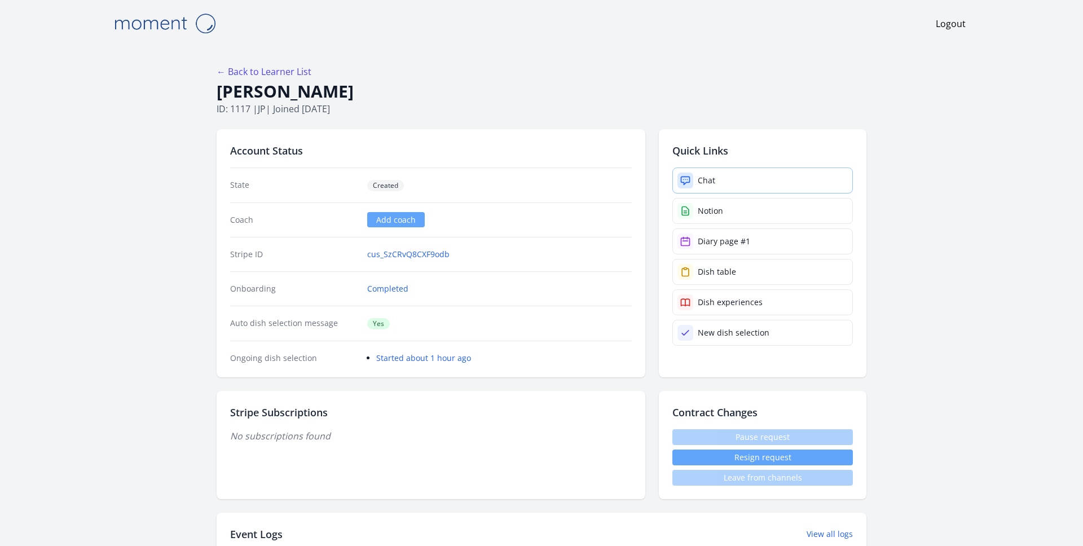
click at [691, 179] on div at bounding box center [685, 181] width 16 height 16
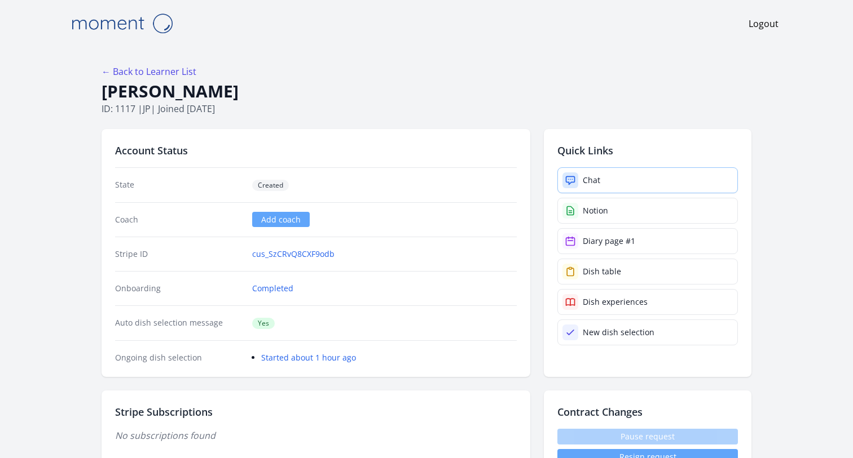
click at [598, 185] on div "Chat" at bounding box center [591, 180] width 17 height 11
